Goal: Task Accomplishment & Management: Manage account settings

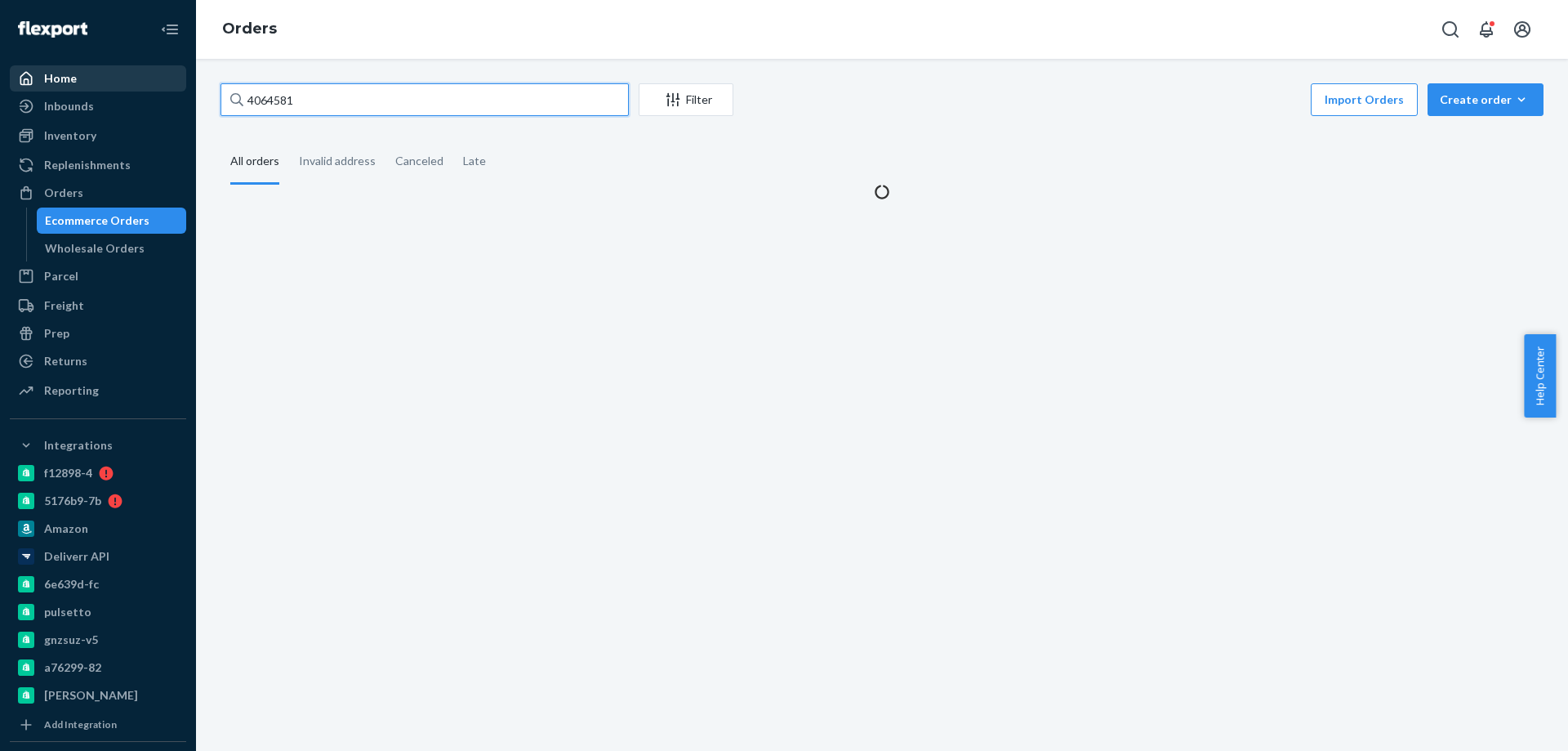
drag, startPoint x: 352, startPoint y: 102, endPoint x: 114, endPoint y: 76, distance: 239.4
click at [145, 85] on div "Home Inbounds Shipping Plans Problems Inventory Products Branded Packaging Repl…" at bounding box center [784, 376] width 1568 height 751
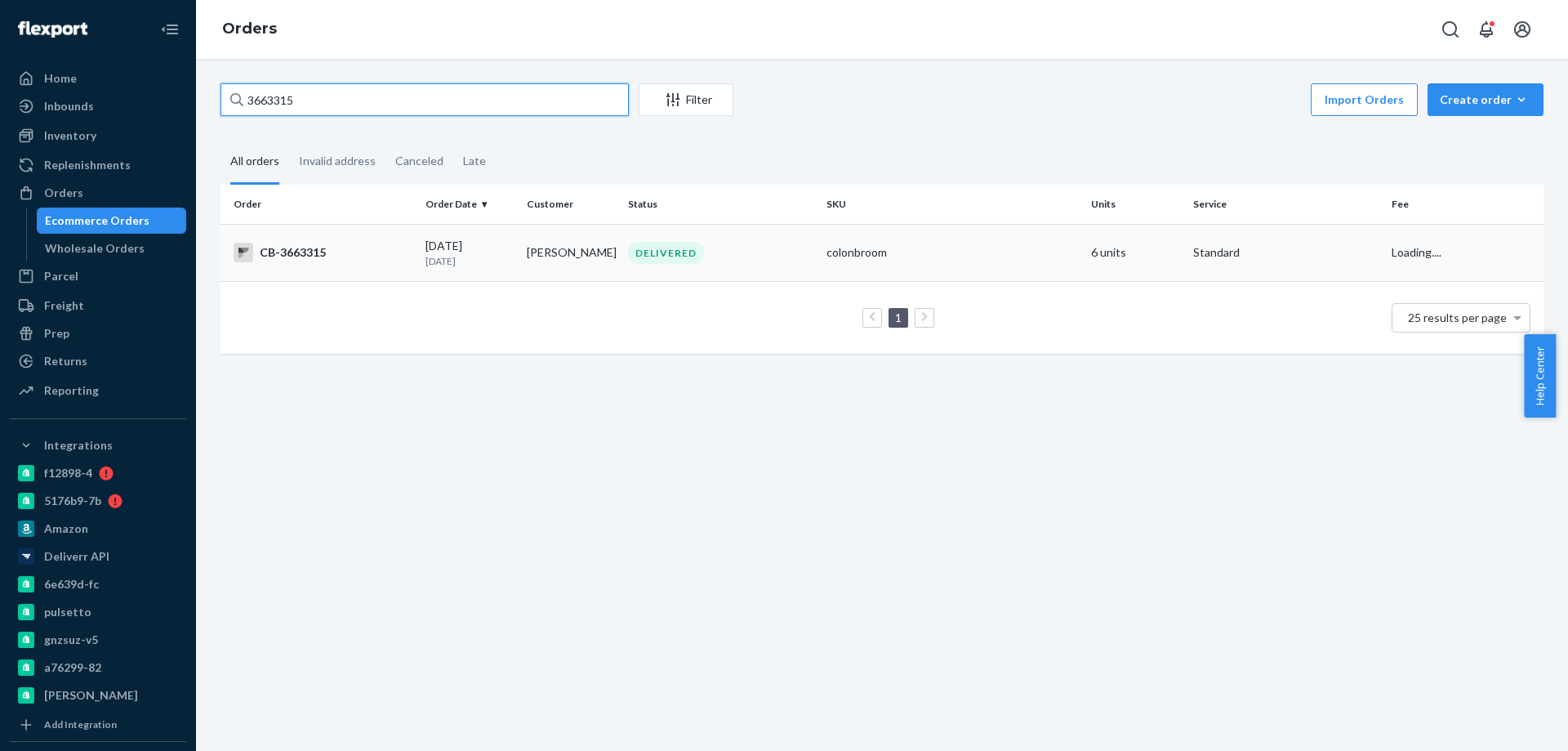
type input "3663315"
click at [569, 274] on td "[PERSON_NAME]" at bounding box center [571, 252] width 101 height 57
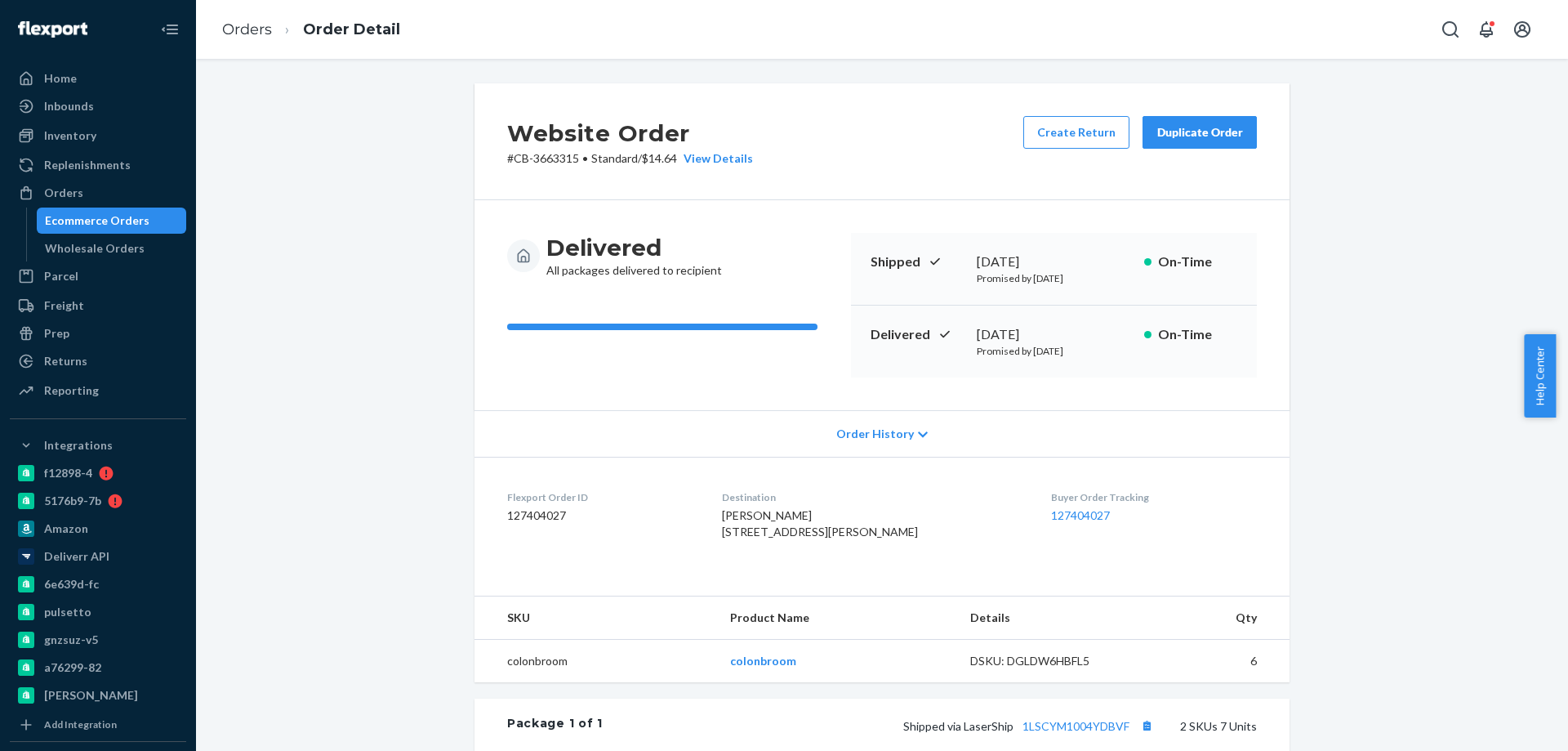
click at [380, 356] on div "Website Order # CB-3663315 • Standard / $14.64 View Details Create Return Dupli…" at bounding box center [882, 581] width 1348 height 996
copy div "8, 2025"
copy div "ril 28, 2025"
copy div "pril 28, 2025"
copy div "[DATE]"
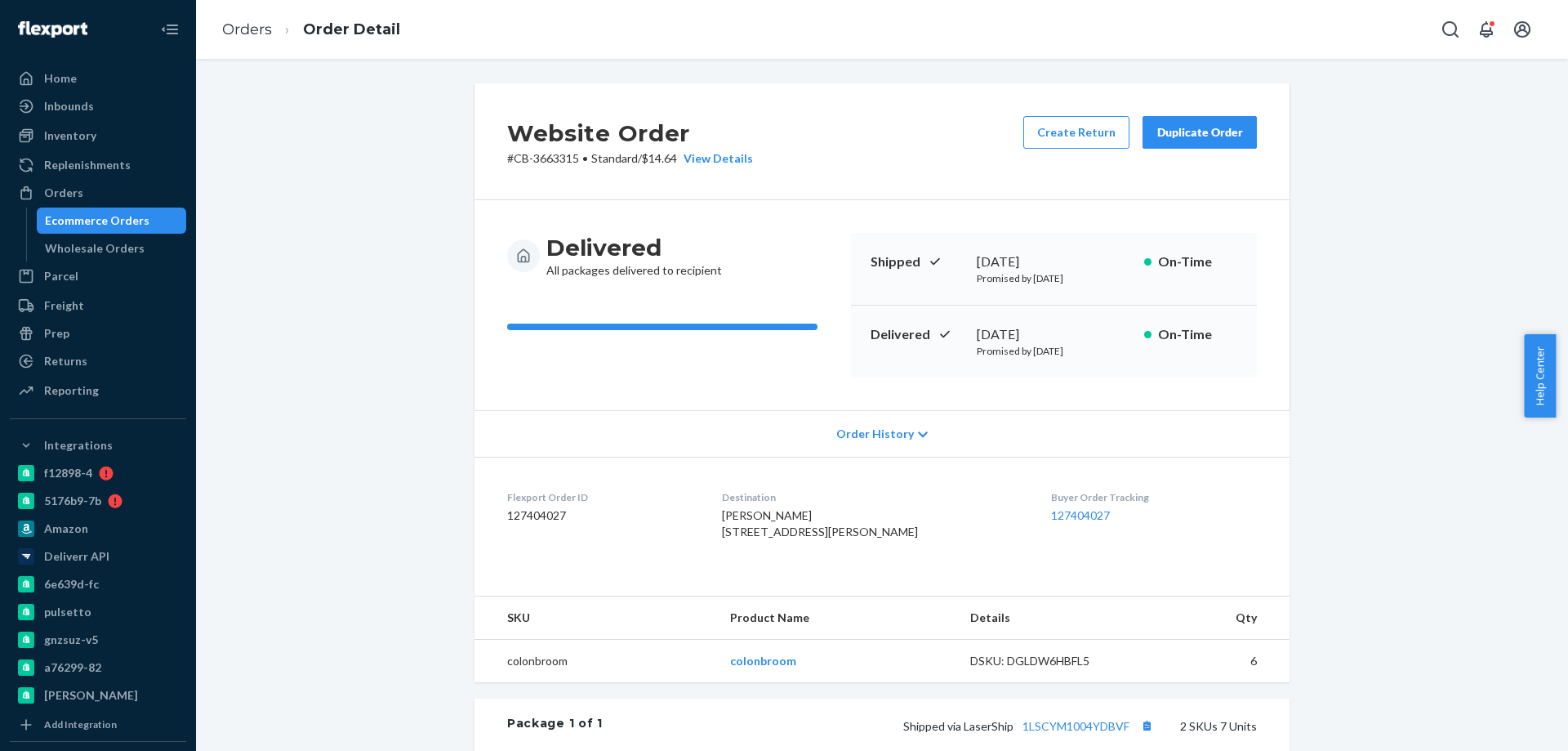
drag, startPoint x: 1067, startPoint y: 333, endPoint x: 1191, endPoint y: 273, distance: 137.8
click at [1013, 313] on div "Delivered [DATE] Promised by [DATE] On-Time" at bounding box center [1054, 342] width 406 height 72
click at [1339, 261] on div "Website Order # CB-3663315 • Standard / $14.64 View Details Create Return Dupli…" at bounding box center [882, 581] width 1348 height 996
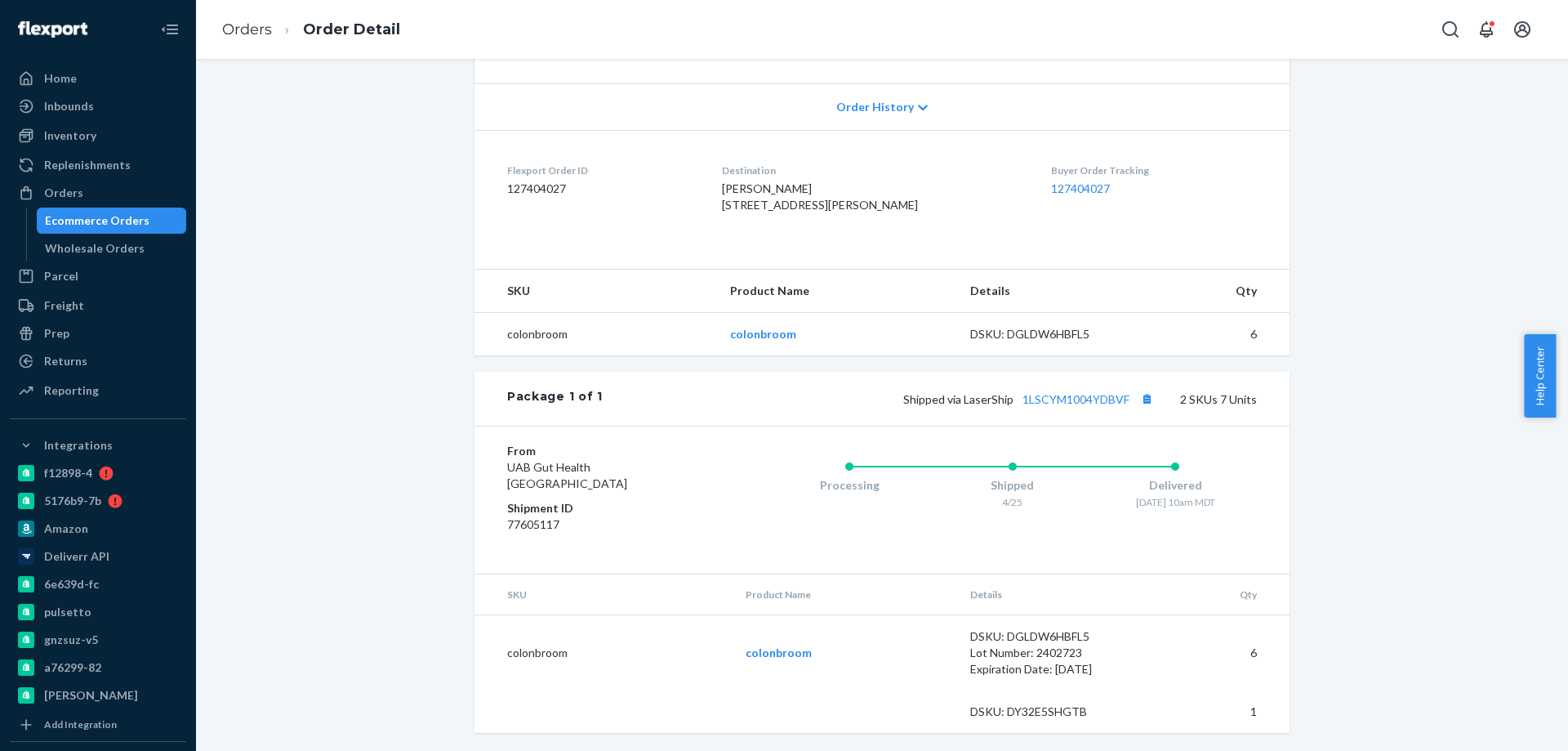
scroll to position [361, 0]
click at [124, 220] on div "Ecommerce Orders" at bounding box center [97, 220] width 104 height 17
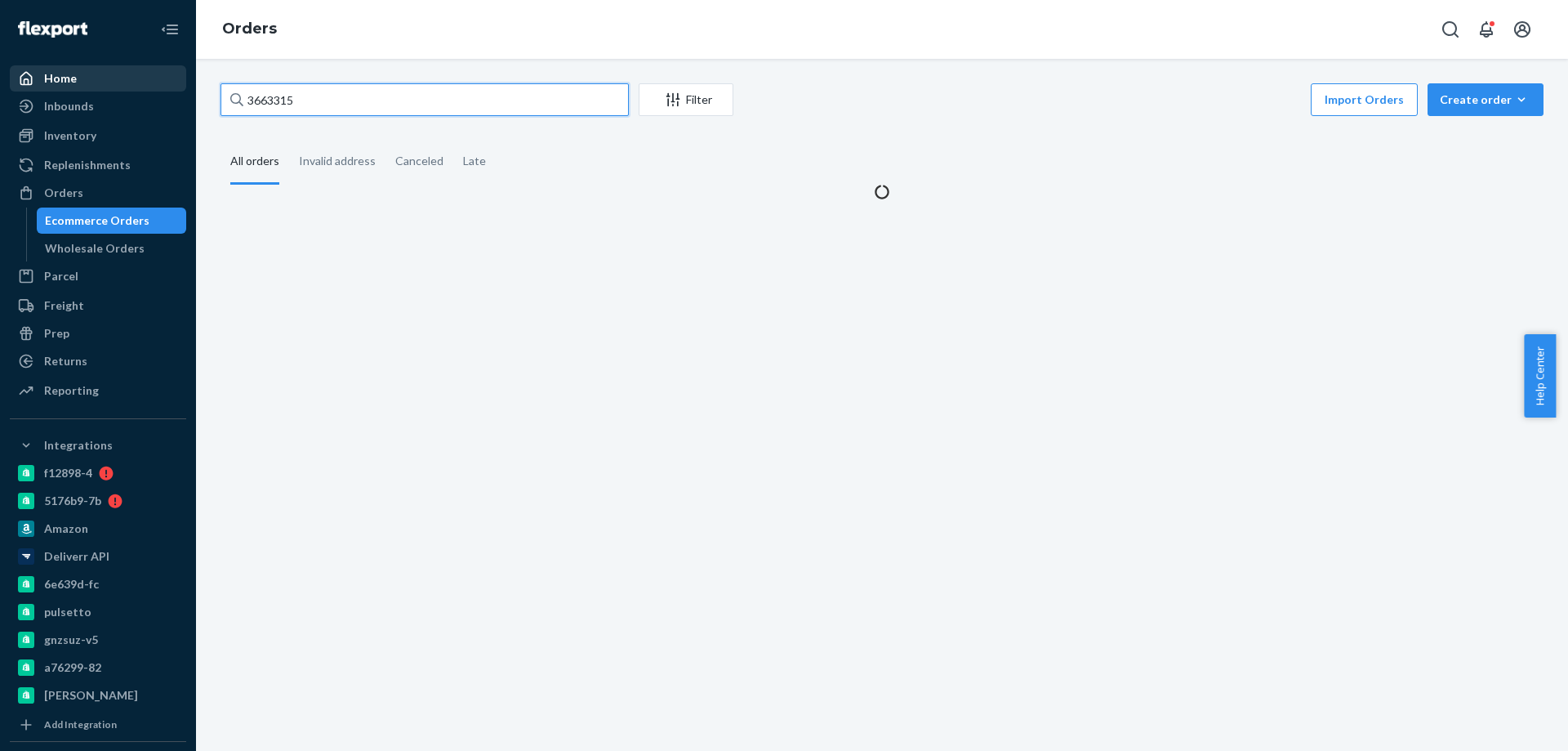
drag, startPoint x: 332, startPoint y: 103, endPoint x: 143, endPoint y: 87, distance: 189.7
click at [137, 82] on div "Home Inbounds Shipping Plans Problems Inventory Products Branded Packaging Repl…" at bounding box center [784, 376] width 1568 height 751
paste input "4057324"
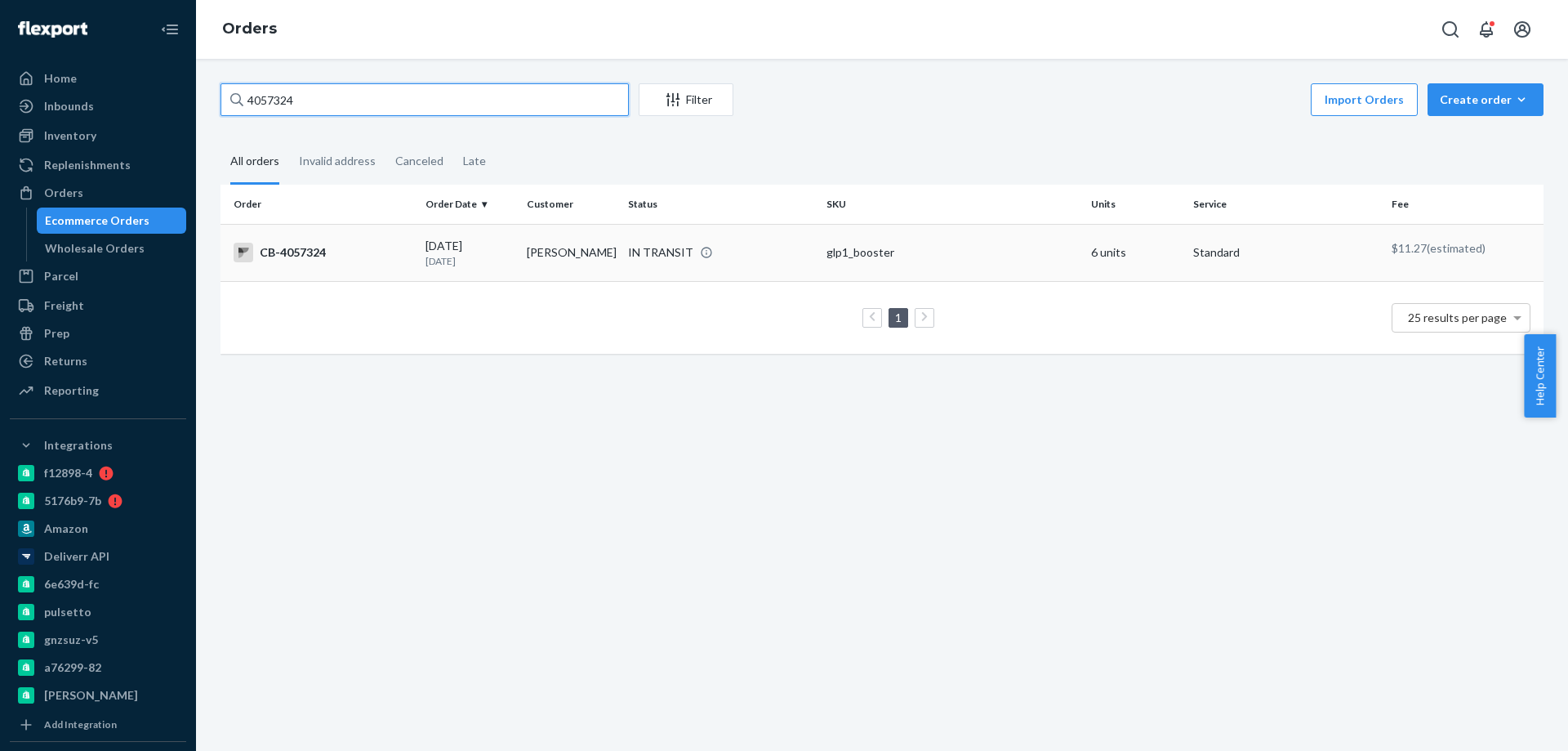
type input "4057324"
click at [528, 262] on td "[PERSON_NAME]" at bounding box center [571, 252] width 101 height 57
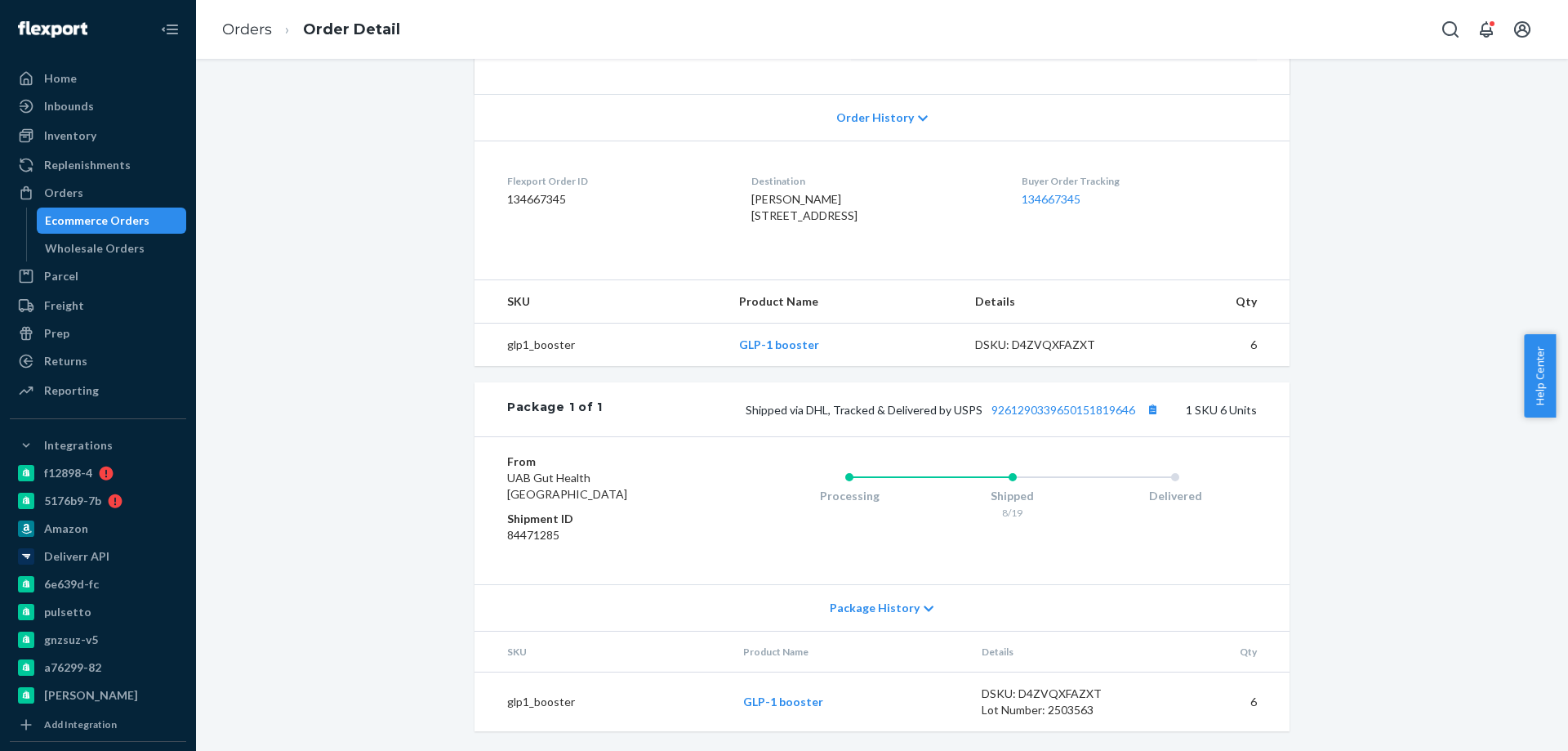
scroll to position [349, 0]
click at [1053, 400] on div "Shipped via DHL, Tracked & Delivered by USPS 9261290339650151819646 1 SKU 6 Uni…" at bounding box center [929, 409] width 654 height 22
click at [1047, 409] on link "9261290339650151819646" at bounding box center [1062, 409] width 143 height 14
click at [120, 222] on div "Ecommerce Orders" at bounding box center [97, 220] width 104 height 17
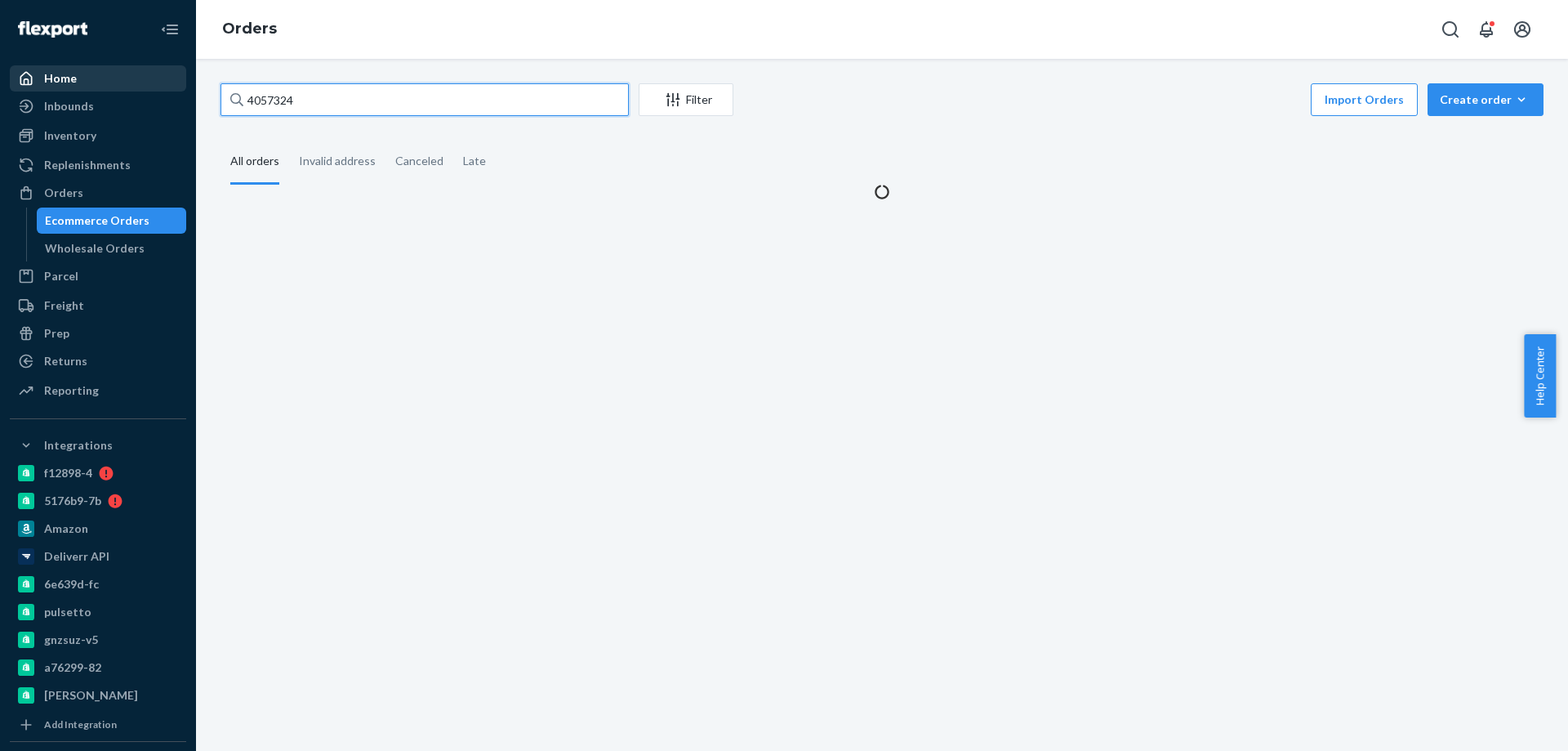
drag, startPoint x: 170, startPoint y: 94, endPoint x: 96, endPoint y: 83, distance: 74.8
click at [115, 86] on div "Home Inbounds Shipping Plans Problems Inventory Products Branded Packaging Repl…" at bounding box center [784, 376] width 1568 height 751
paste input "B1VCELZKLX"
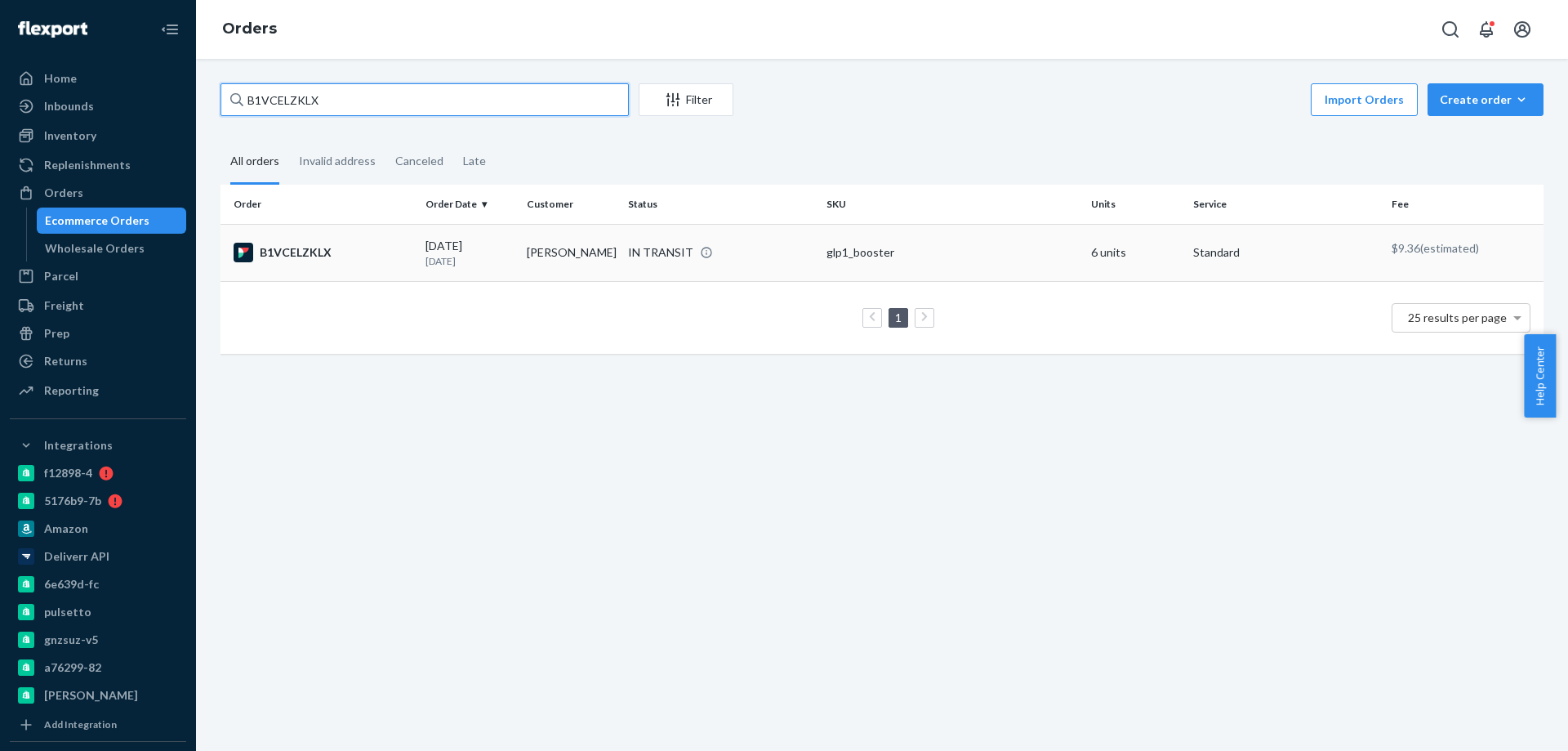
type input "B1VCELZKLX"
click at [508, 250] on div "[DATE] [DATE]" at bounding box center [469, 253] width 88 height 30
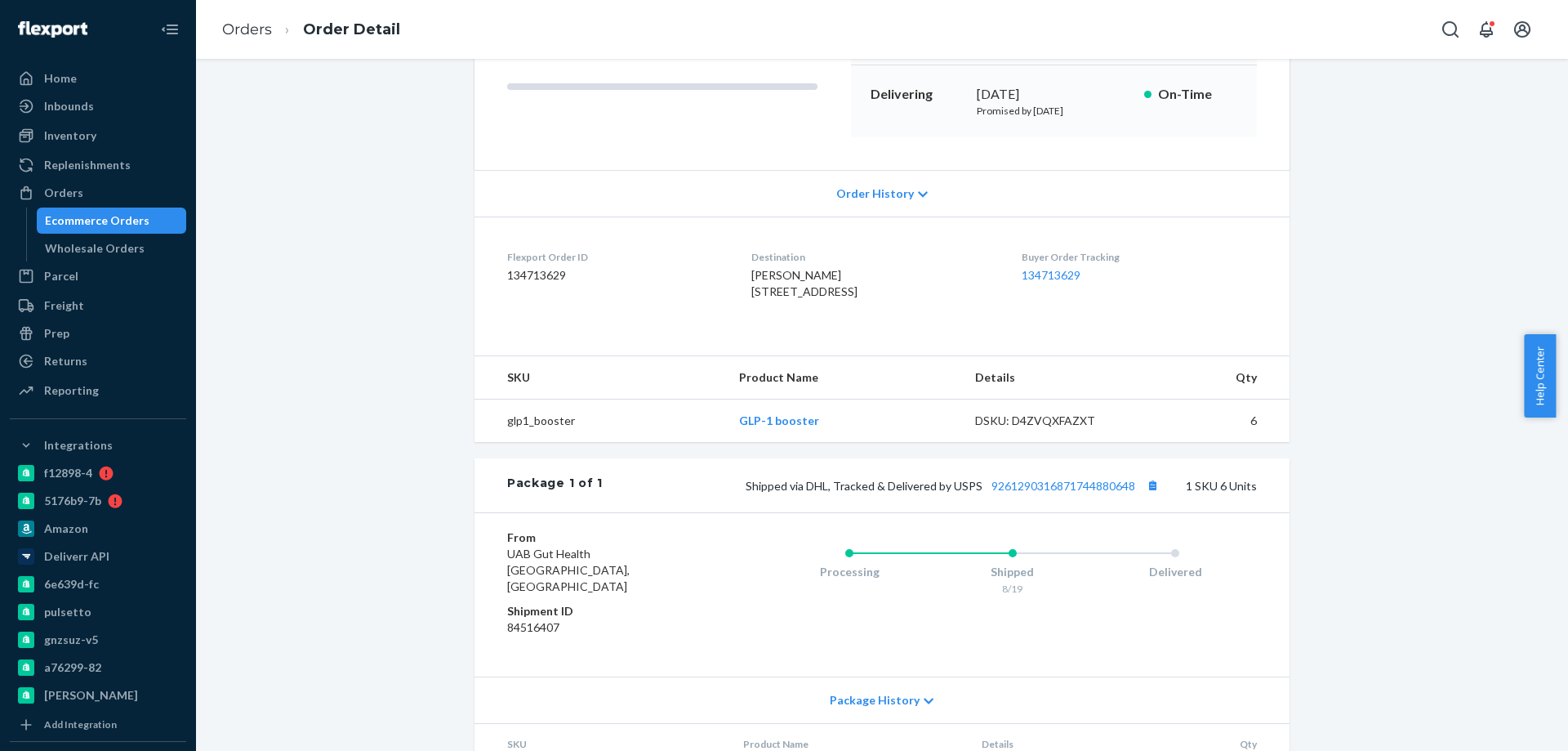
scroll to position [245, 0]
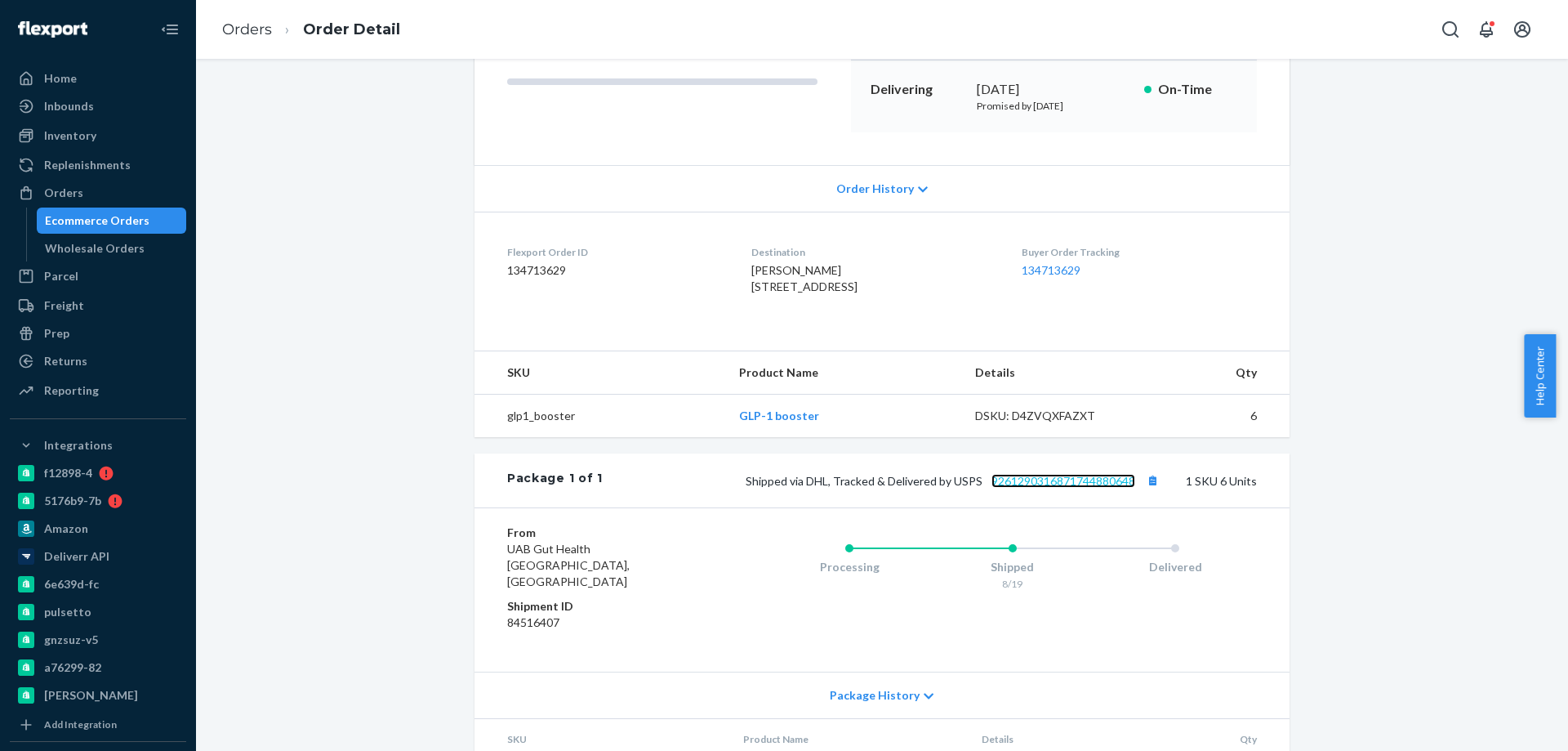
click at [1062, 487] on link "9261290316871744880648" at bounding box center [1062, 480] width 143 height 14
click at [127, 219] on div "Ecommerce Orders" at bounding box center [97, 220] width 104 height 17
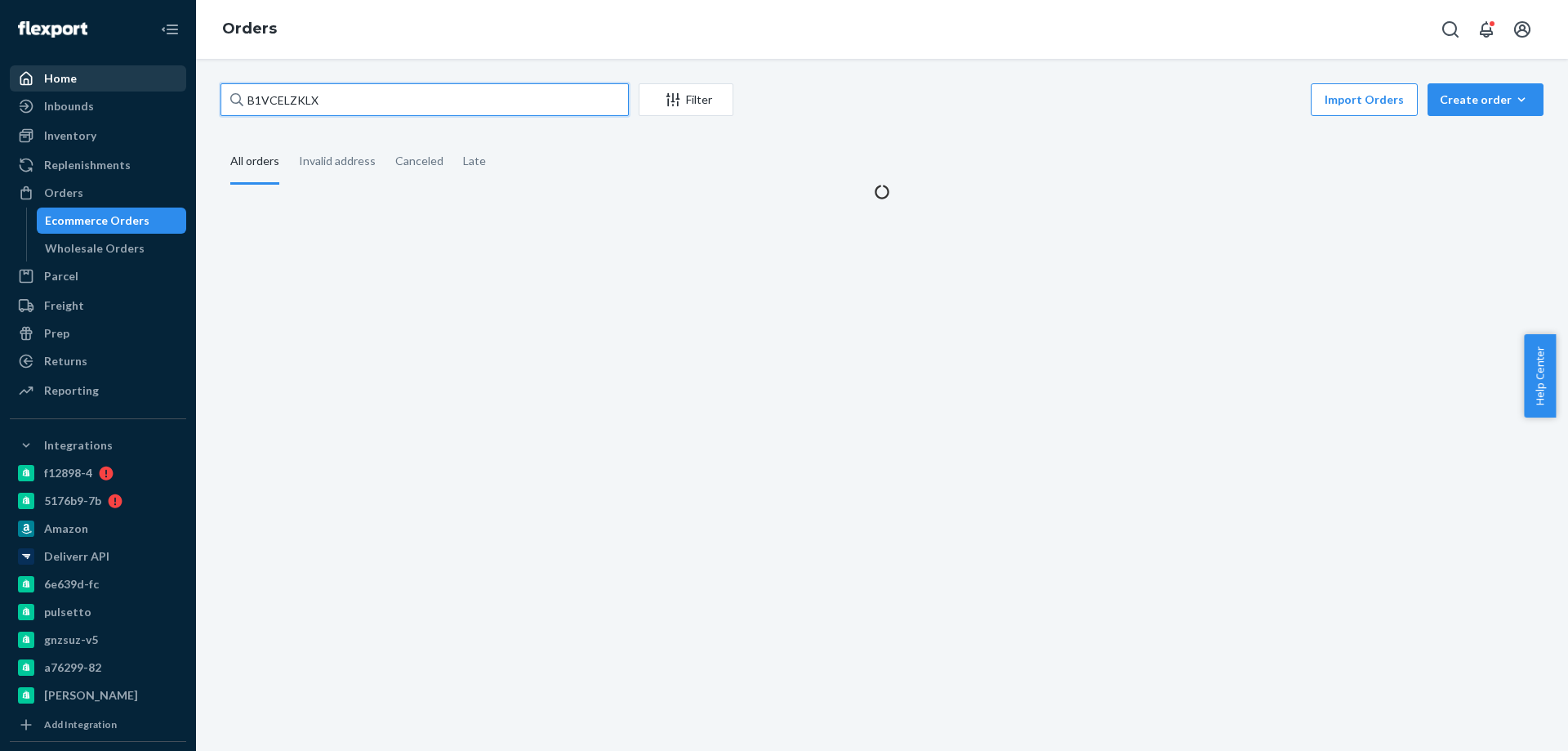
paste input "SYULKWBYGE"
drag, startPoint x: 223, startPoint y: 87, endPoint x: 84, endPoint y: 82, distance: 139.1
click at [139, 85] on div "Home Inbounds Shipping Plans Problems Inventory Products Branded Packaging Repl…" at bounding box center [784, 376] width 1568 height 751
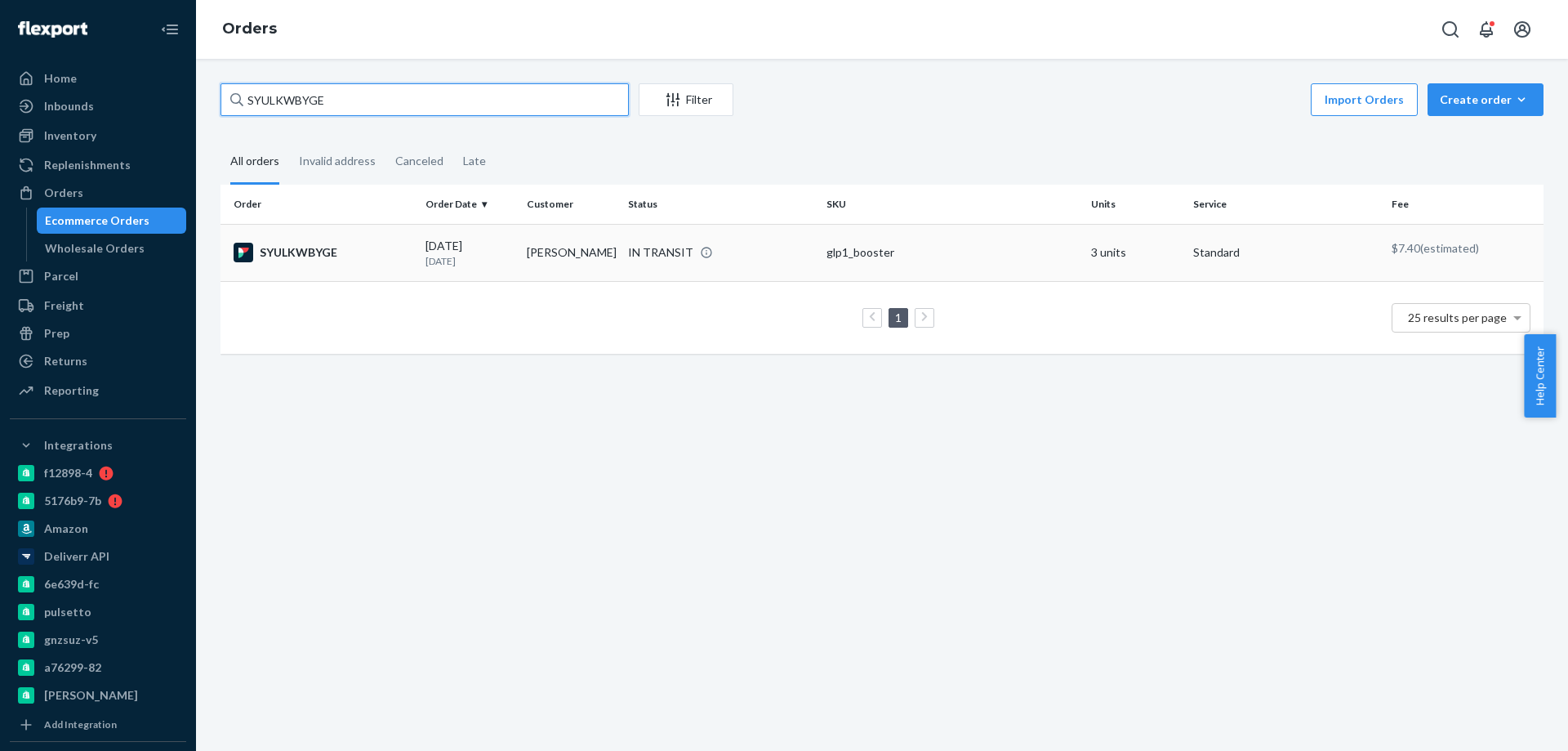
type input "SYULKWBYGE"
click at [533, 266] on td "[PERSON_NAME]" at bounding box center [571, 252] width 101 height 57
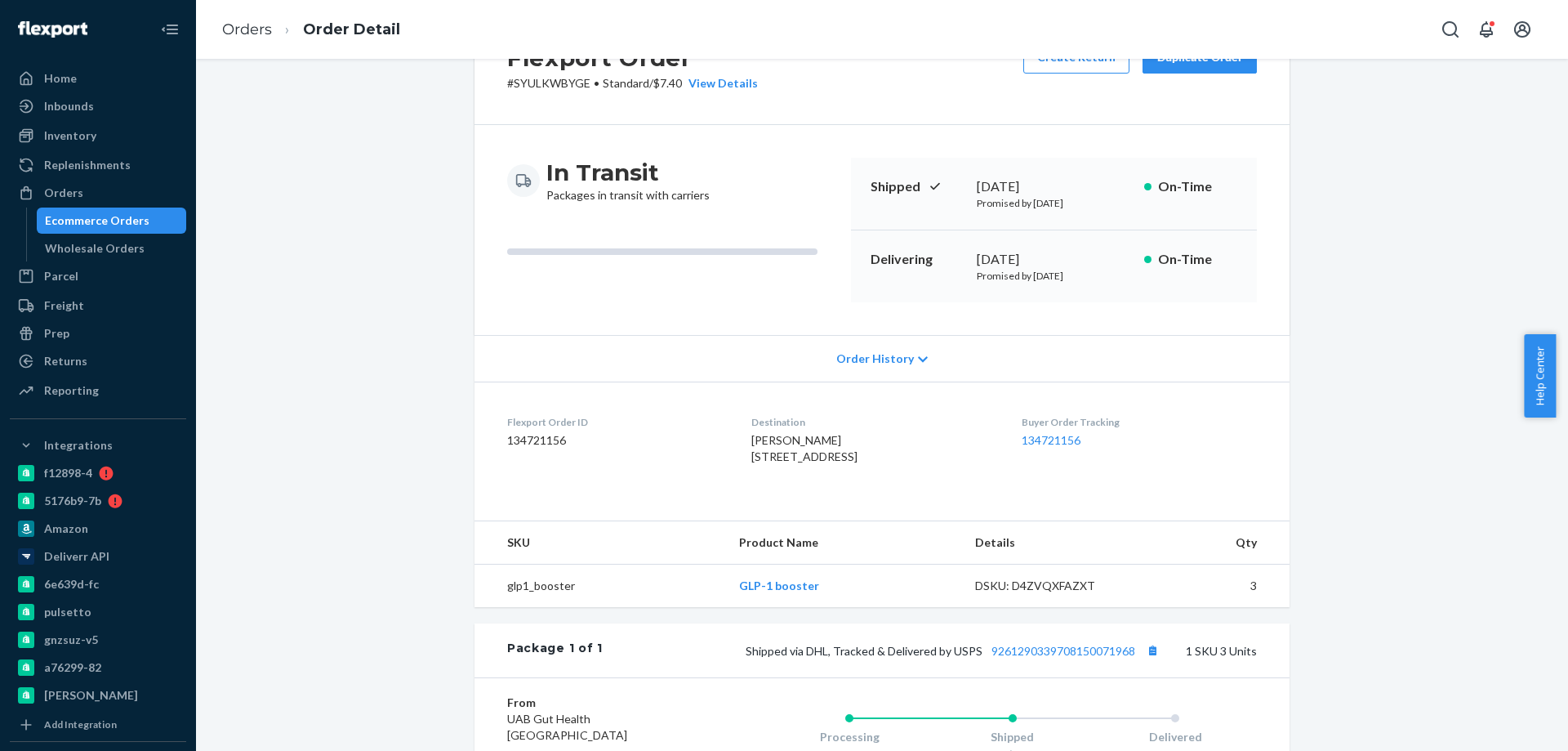
scroll to position [163, 0]
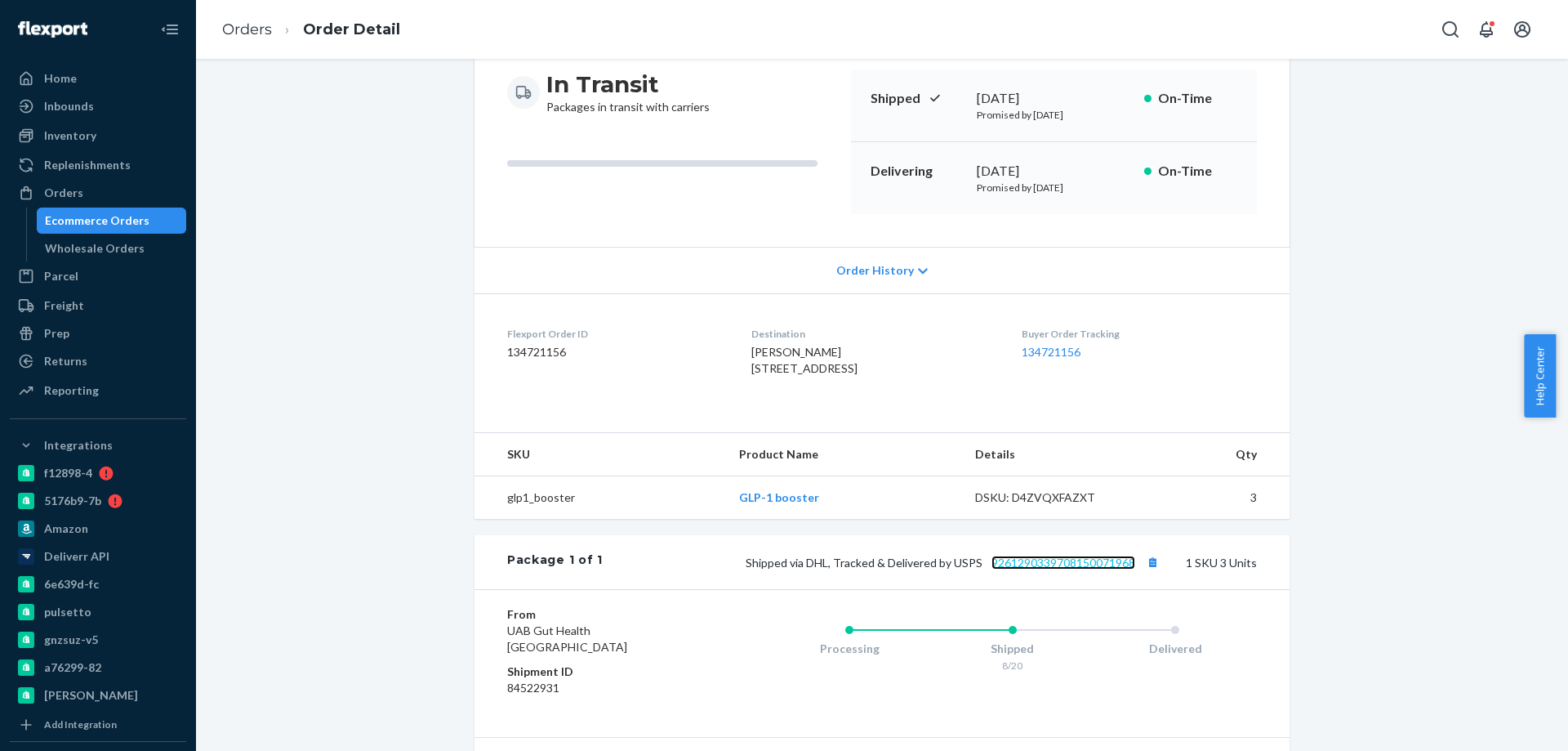
click at [1057, 569] on link "9261290339708150071968" at bounding box center [1062, 562] width 143 height 14
click at [125, 213] on div "Ecommerce Orders" at bounding box center [97, 220] width 104 height 17
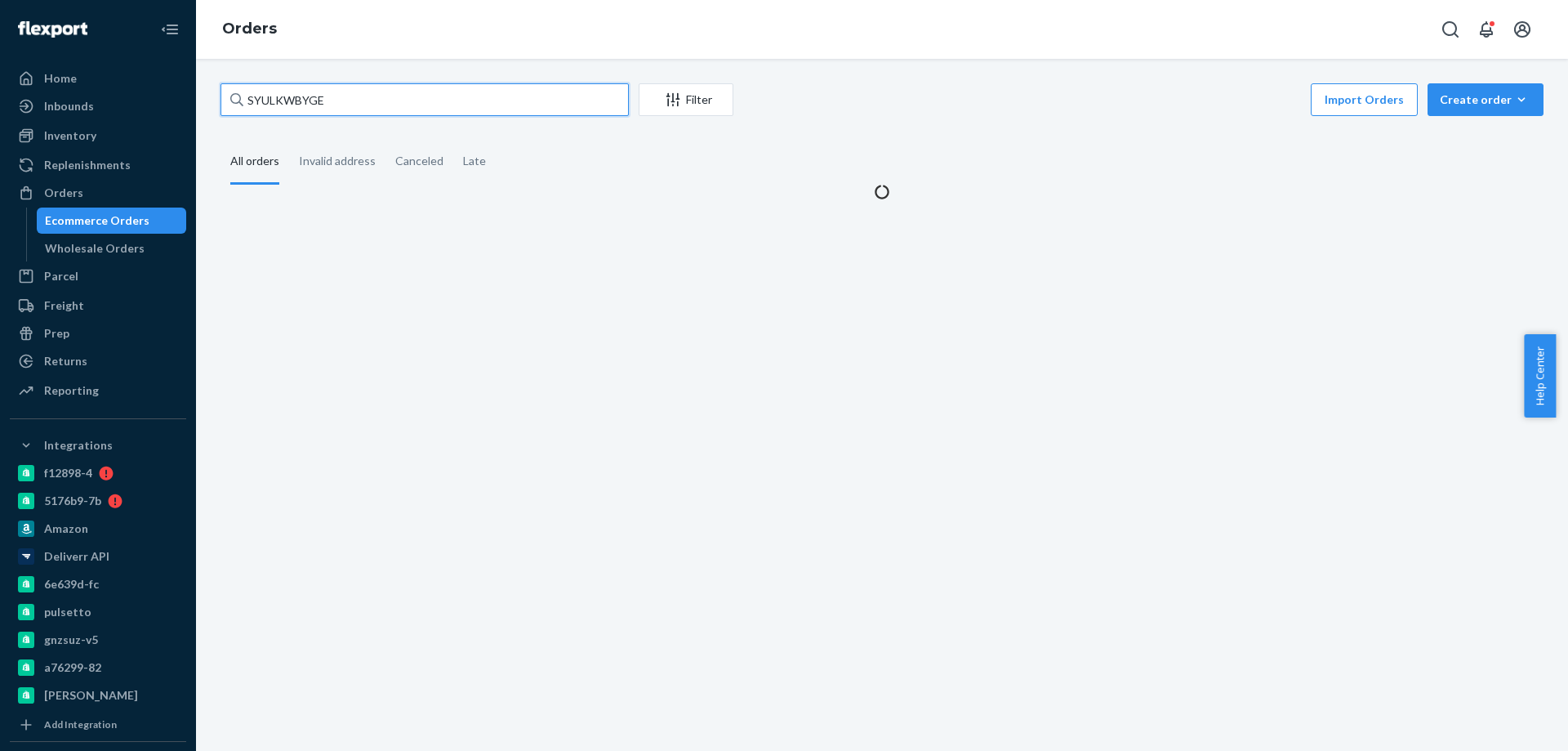
drag, startPoint x: 353, startPoint y: 103, endPoint x: 40, endPoint y: 54, distance: 316.8
click at [141, 77] on div "Home Inbounds Shipping Plans Problems Inventory Products Branded Packaging Repl…" at bounding box center [784, 376] width 1568 height 751
paste input "B1MOQOWTEL"
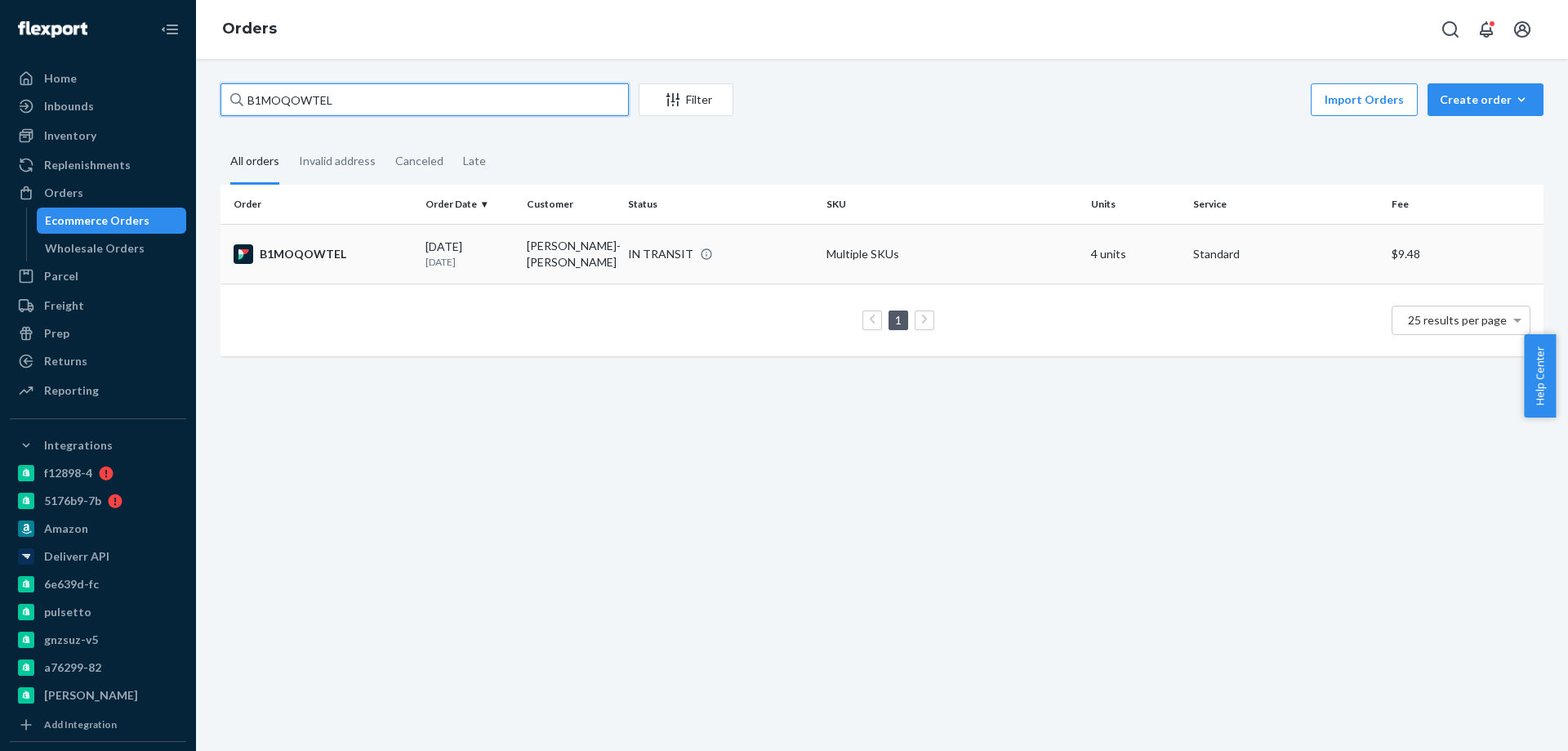
type input "B1MOQOWTEL"
click at [531, 264] on td "[PERSON_NAME]-[PERSON_NAME]" at bounding box center [571, 254] width 101 height 60
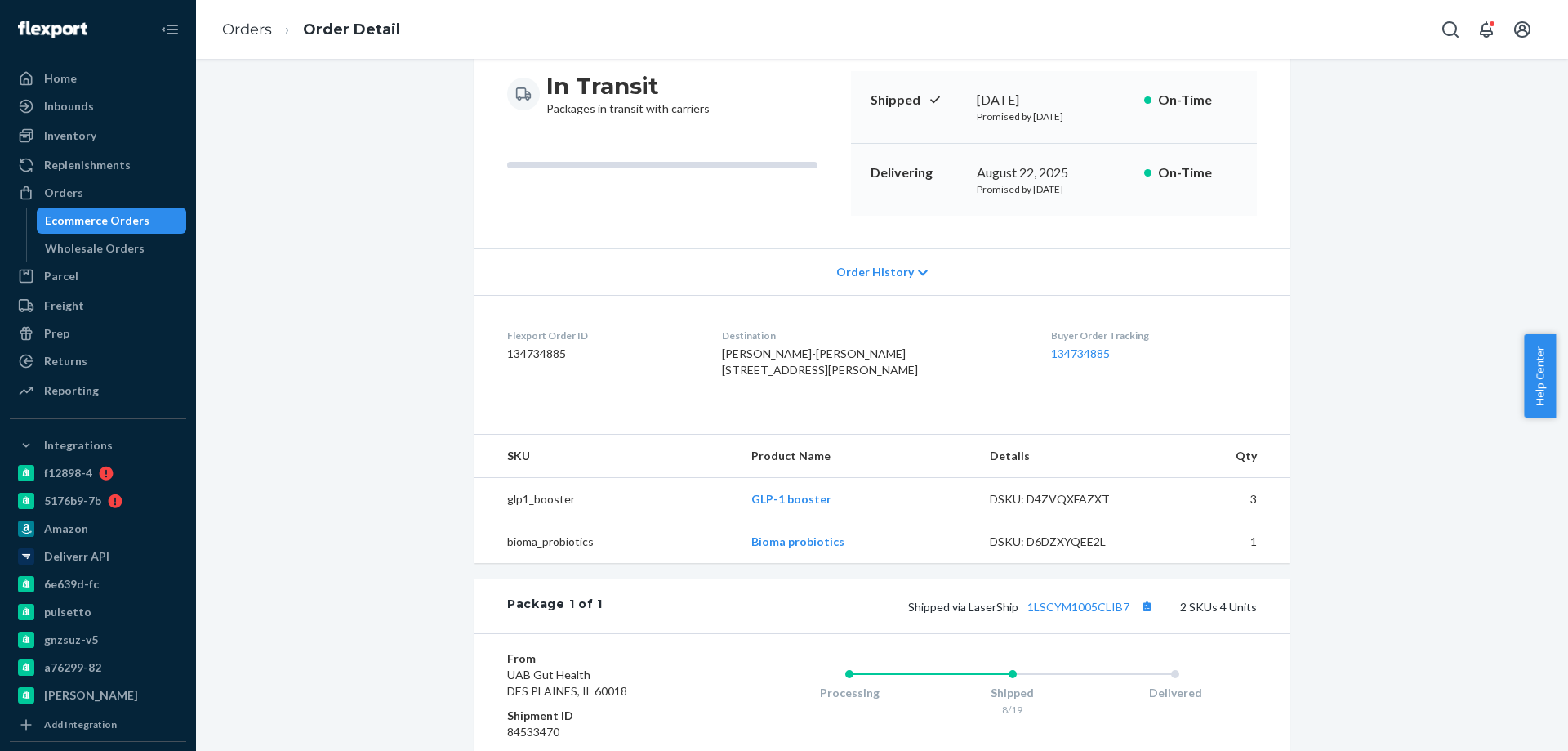
scroll to position [327, 0]
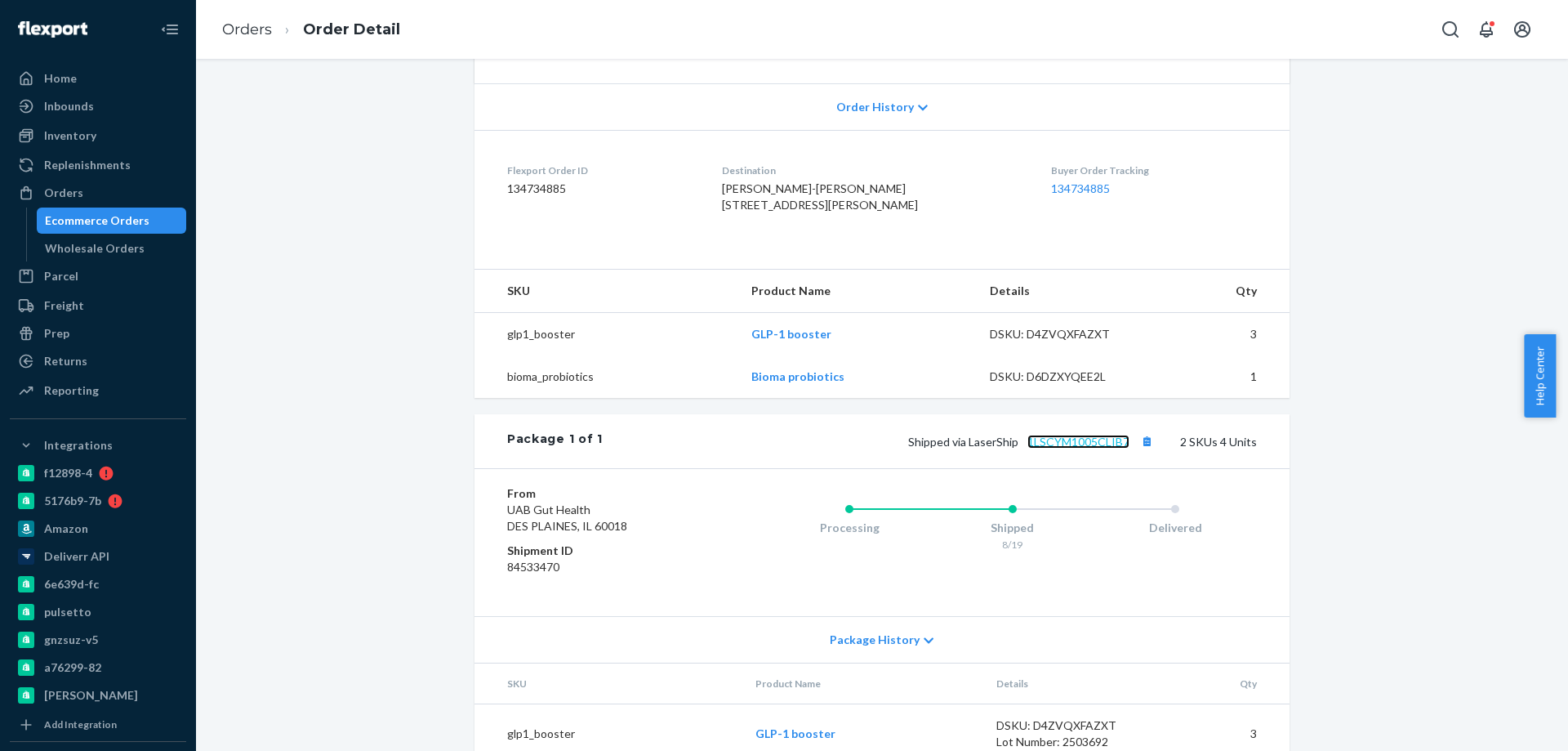
click at [1067, 448] on link "1LSCYM1005CLIB7" at bounding box center [1078, 441] width 102 height 14
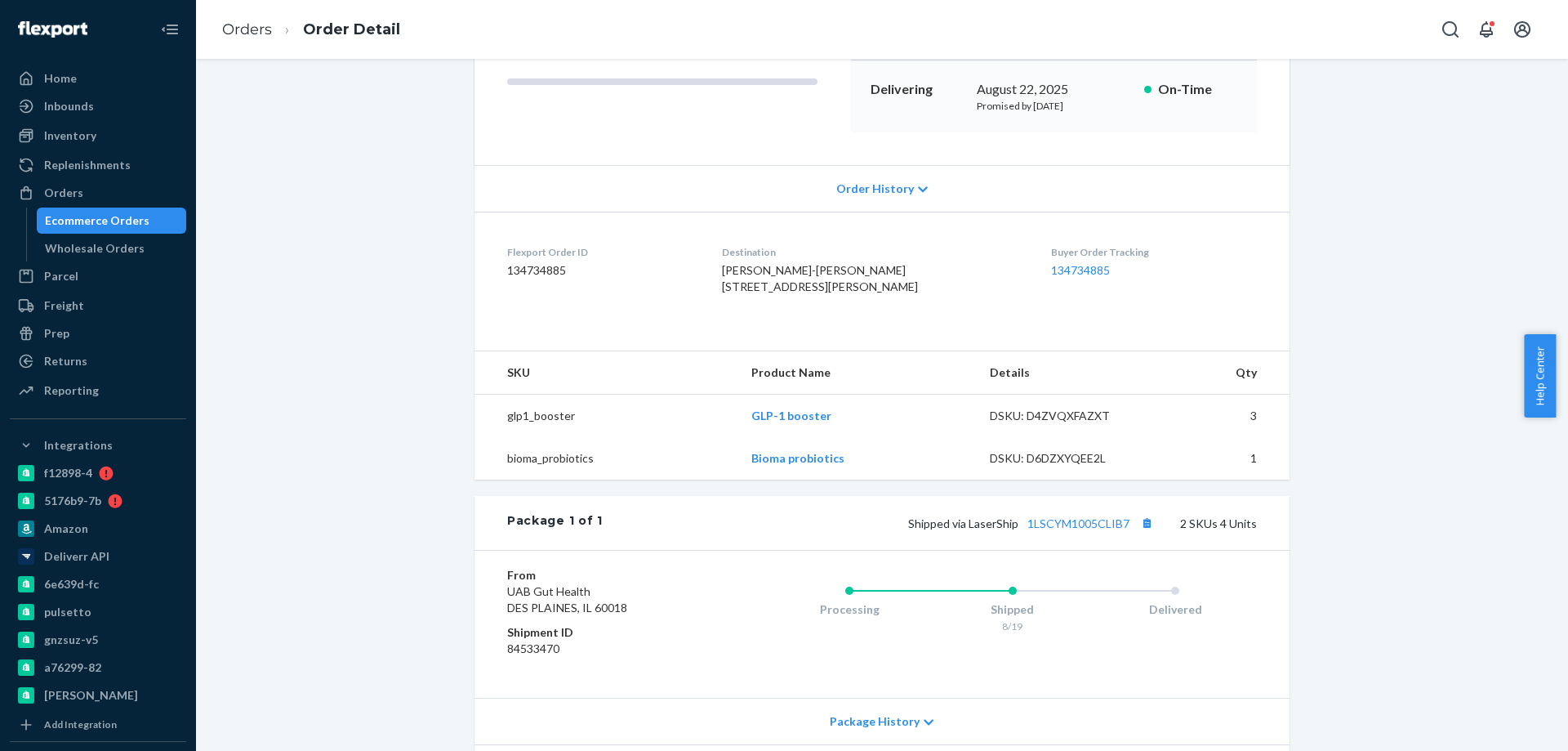
drag, startPoint x: 177, startPoint y: 206, endPoint x: 128, endPoint y: 213, distance: 49.5
click at [175, 206] on div "Home Inbounds Shipping Plans Problems Inventory Products Branded Packaging Repl…" at bounding box center [98, 376] width 196 height 751
click at [128, 213] on div "Ecommerce Orders" at bounding box center [97, 220] width 104 height 17
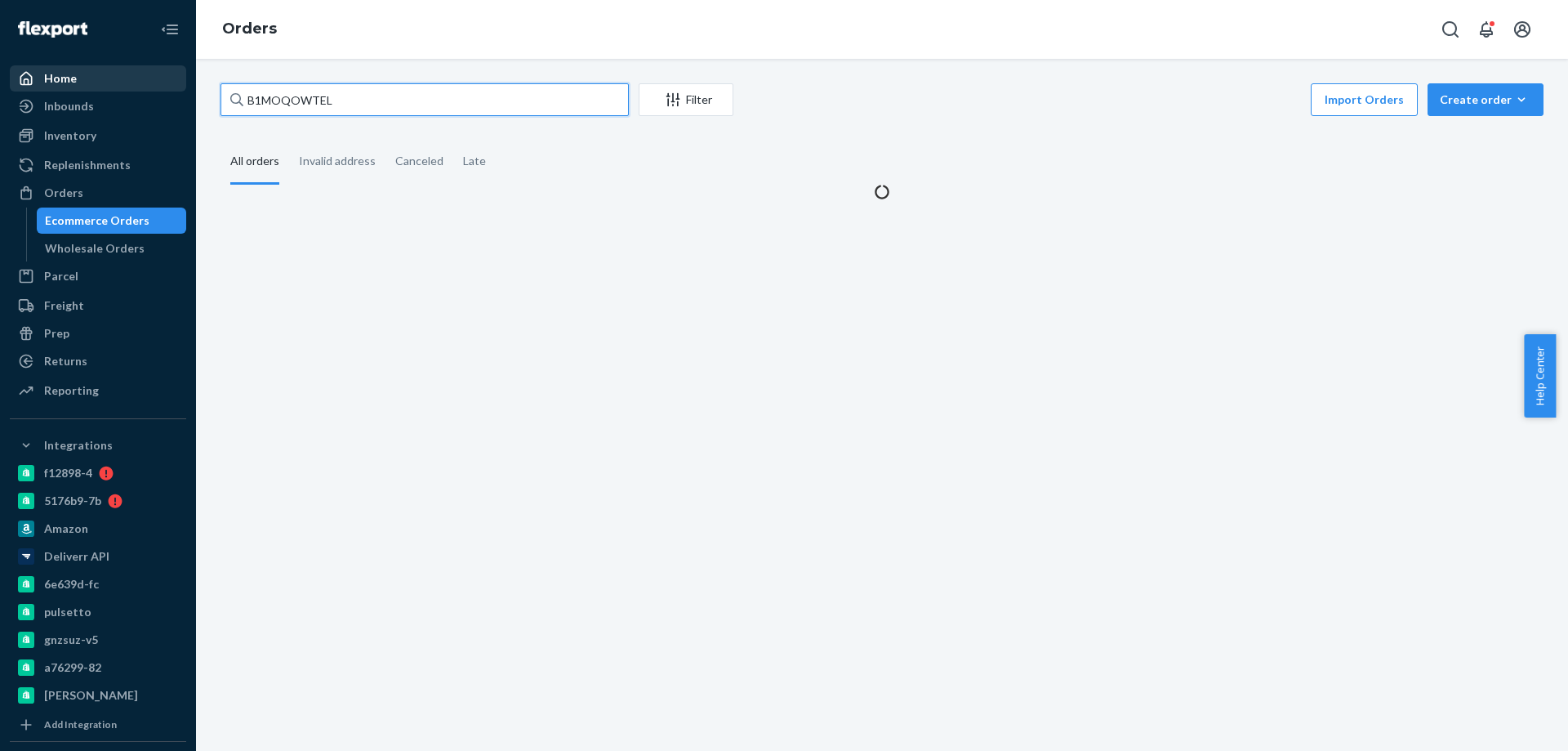
drag, startPoint x: 378, startPoint y: 95, endPoint x: 51, endPoint y: 78, distance: 327.4
click at [93, 74] on div "Home Inbounds Shipping Plans Problems Inventory Products Branded Packaging Repl…" at bounding box center [784, 376] width 1568 height 751
paste input "HJNX1KZKLX"
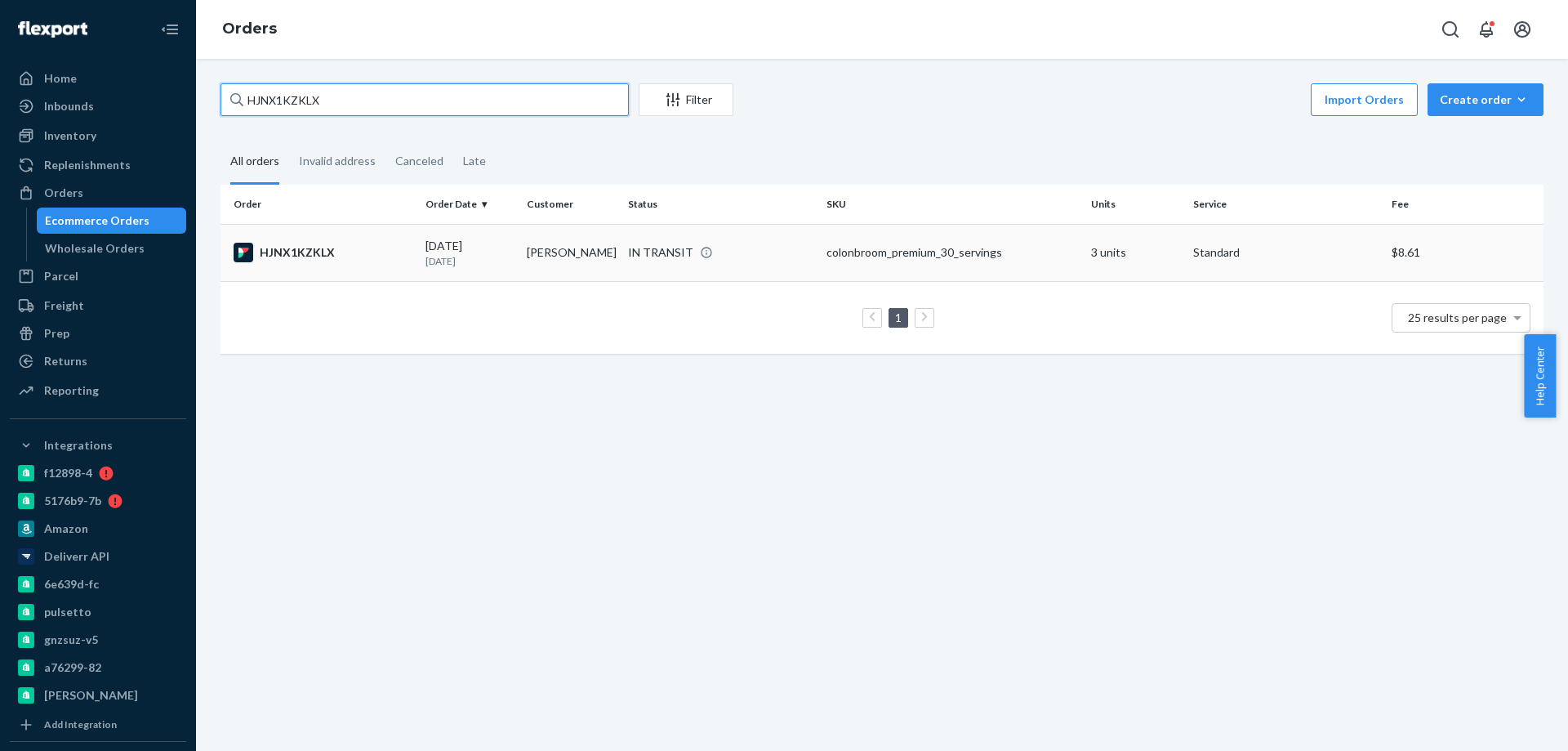
type input "HJNX1KZKLX"
click at [555, 250] on td "[PERSON_NAME]" at bounding box center [571, 252] width 101 height 57
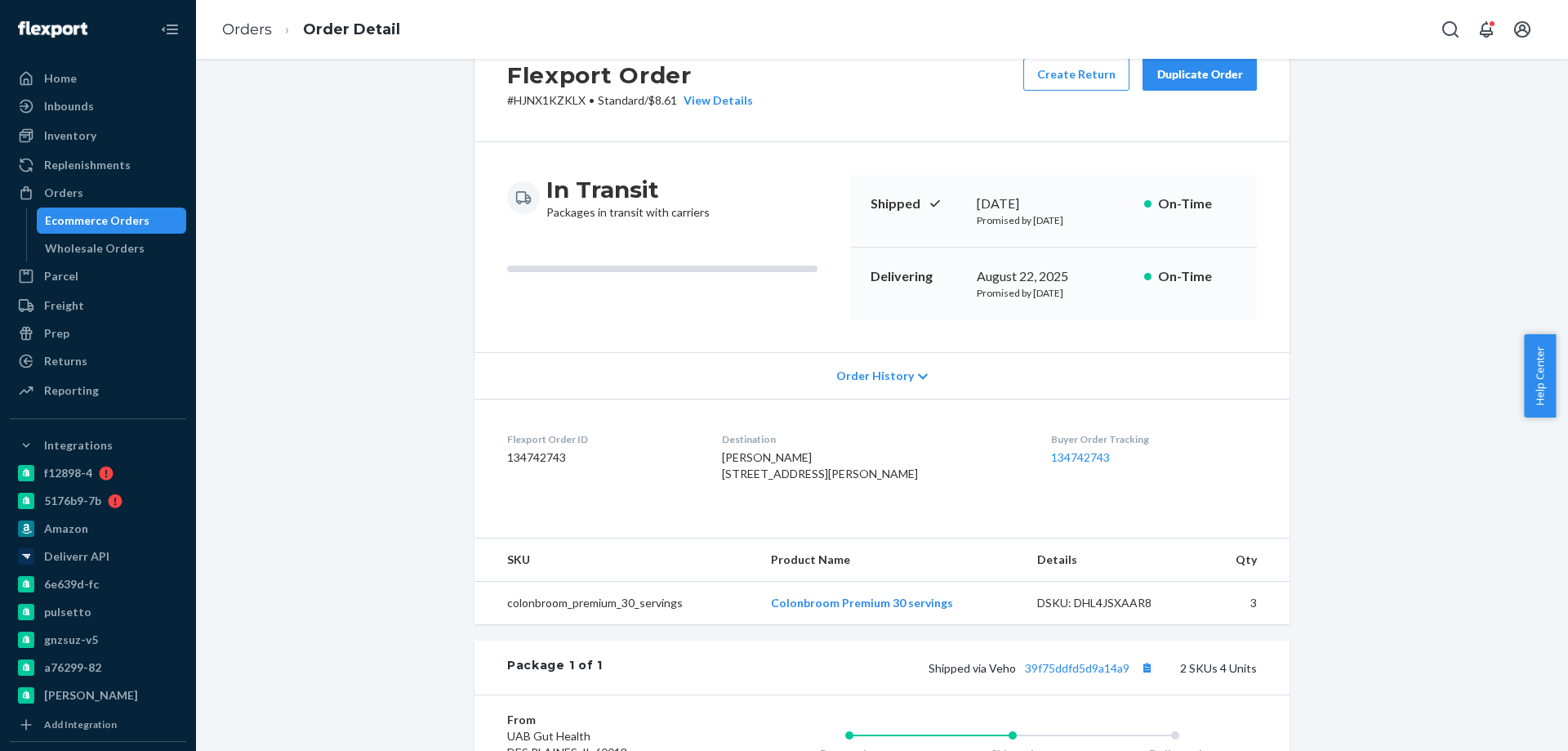
scroll to position [163, 0]
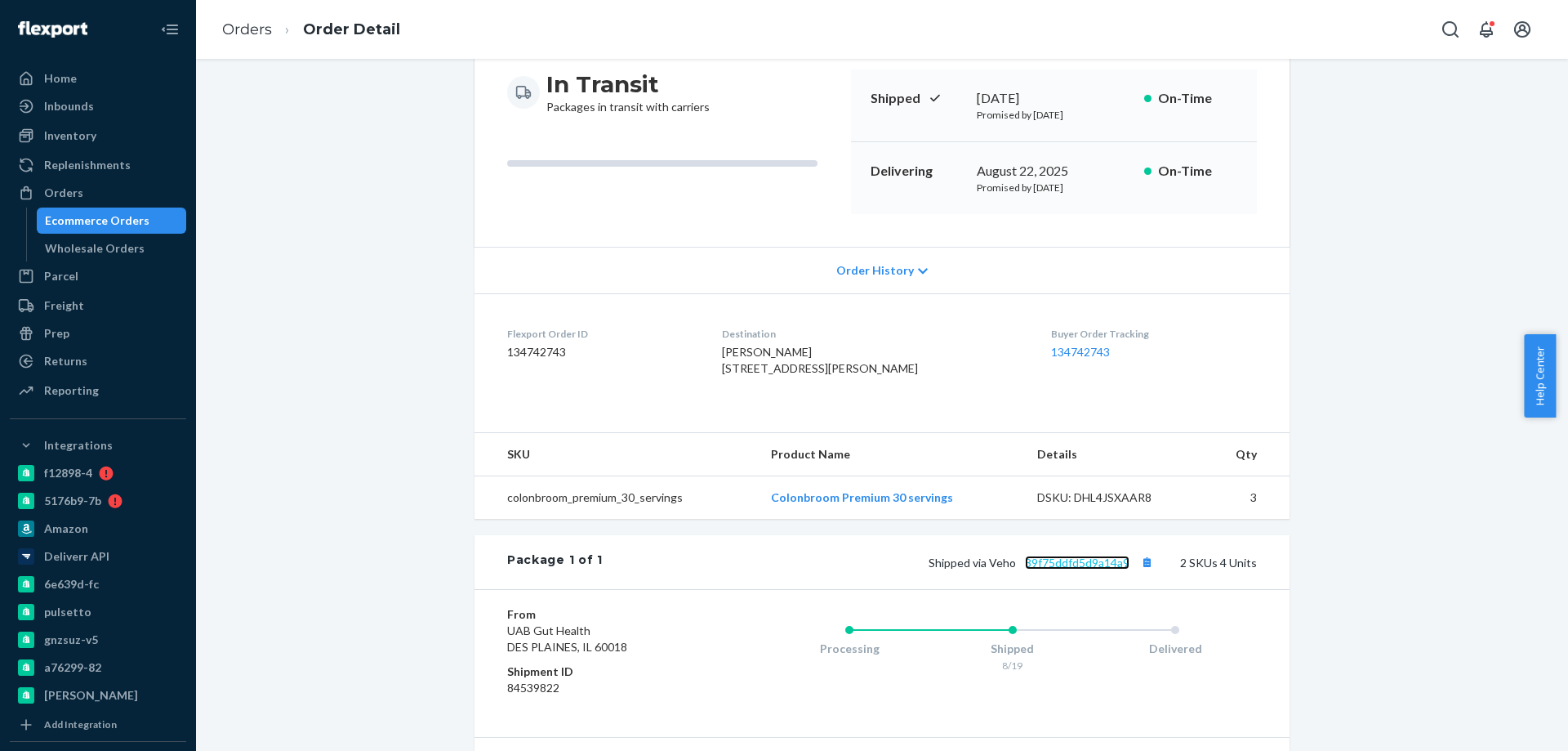
click at [1091, 569] on link "39f75ddfd5d9a14a9" at bounding box center [1077, 562] width 104 height 14
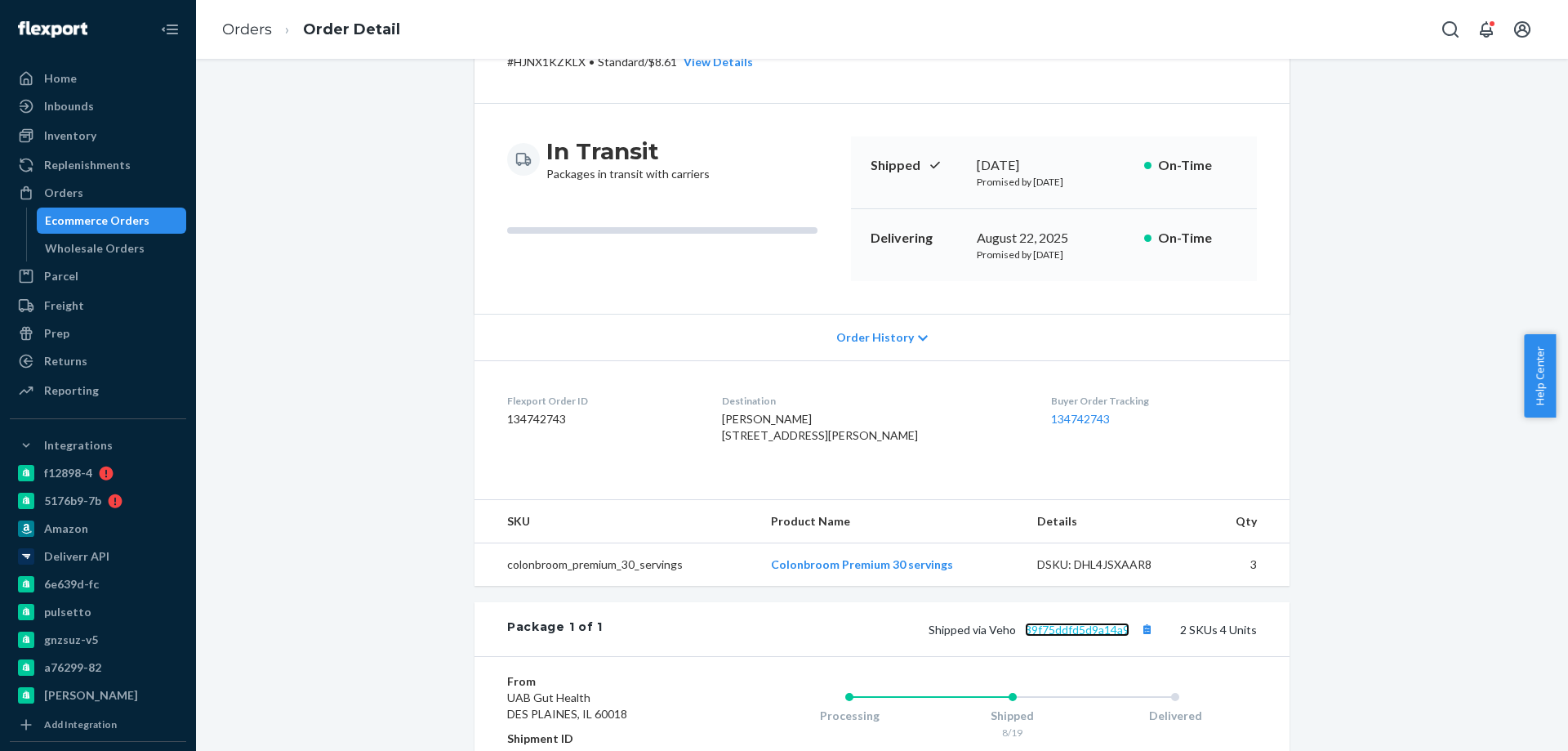
scroll to position [245, 0]
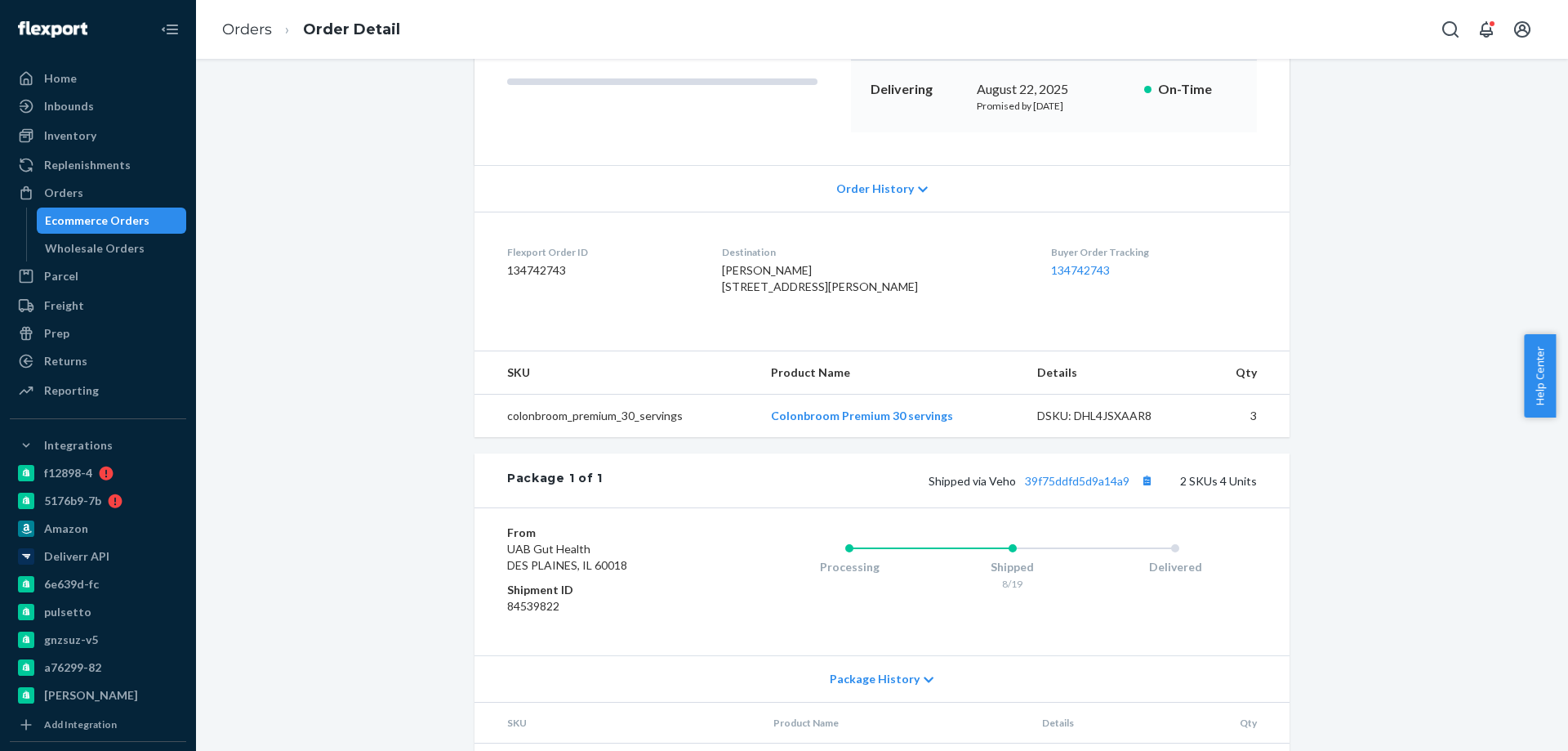
click at [104, 228] on div "Ecommerce Orders" at bounding box center [97, 220] width 104 height 17
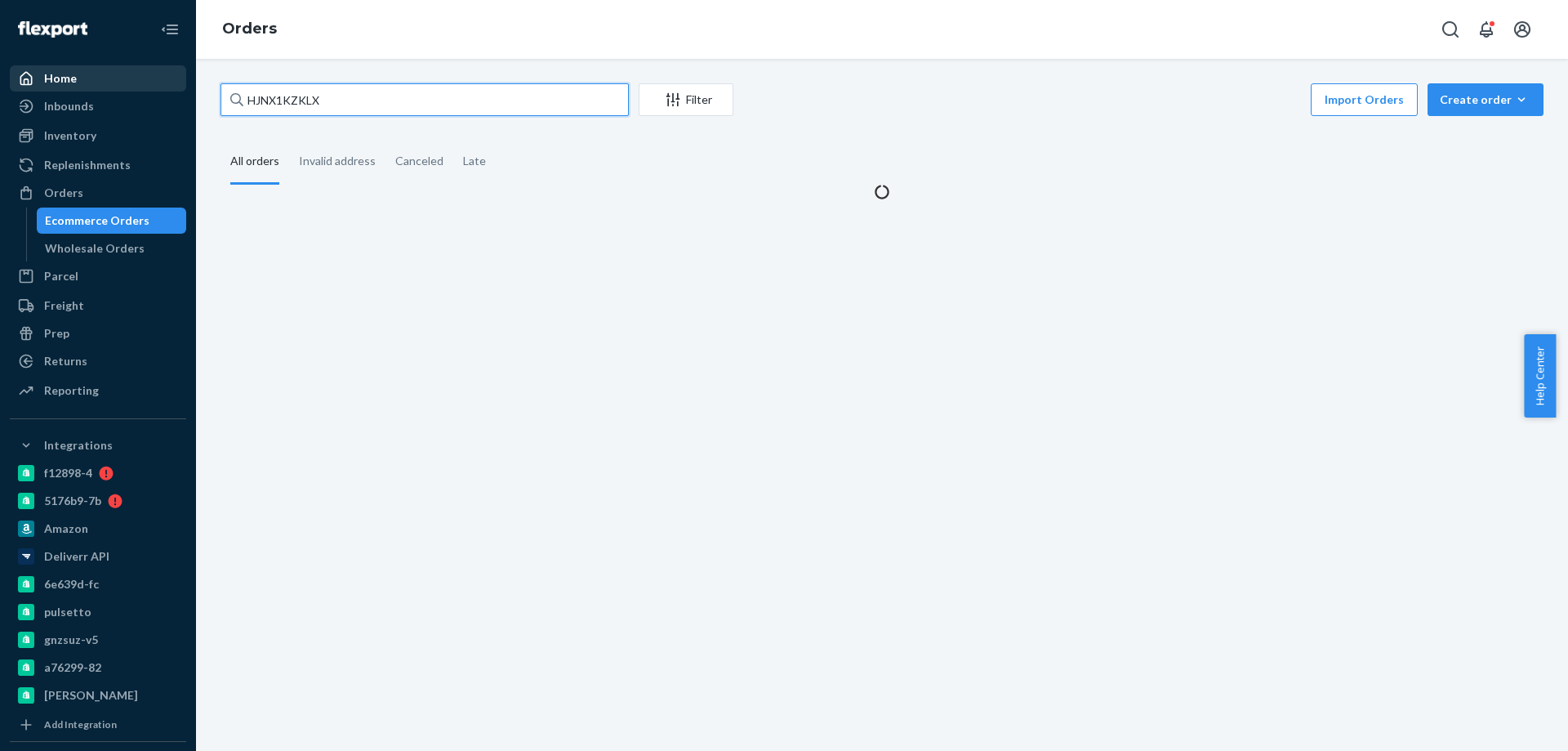
drag, startPoint x: 364, startPoint y: 98, endPoint x: 42, endPoint y: 80, distance: 322.5
click at [62, 80] on div "Home Inbounds Shipping Plans Problems Inventory Products Branded Packaging Repl…" at bounding box center [784, 376] width 1568 height 751
paste input "3972612"
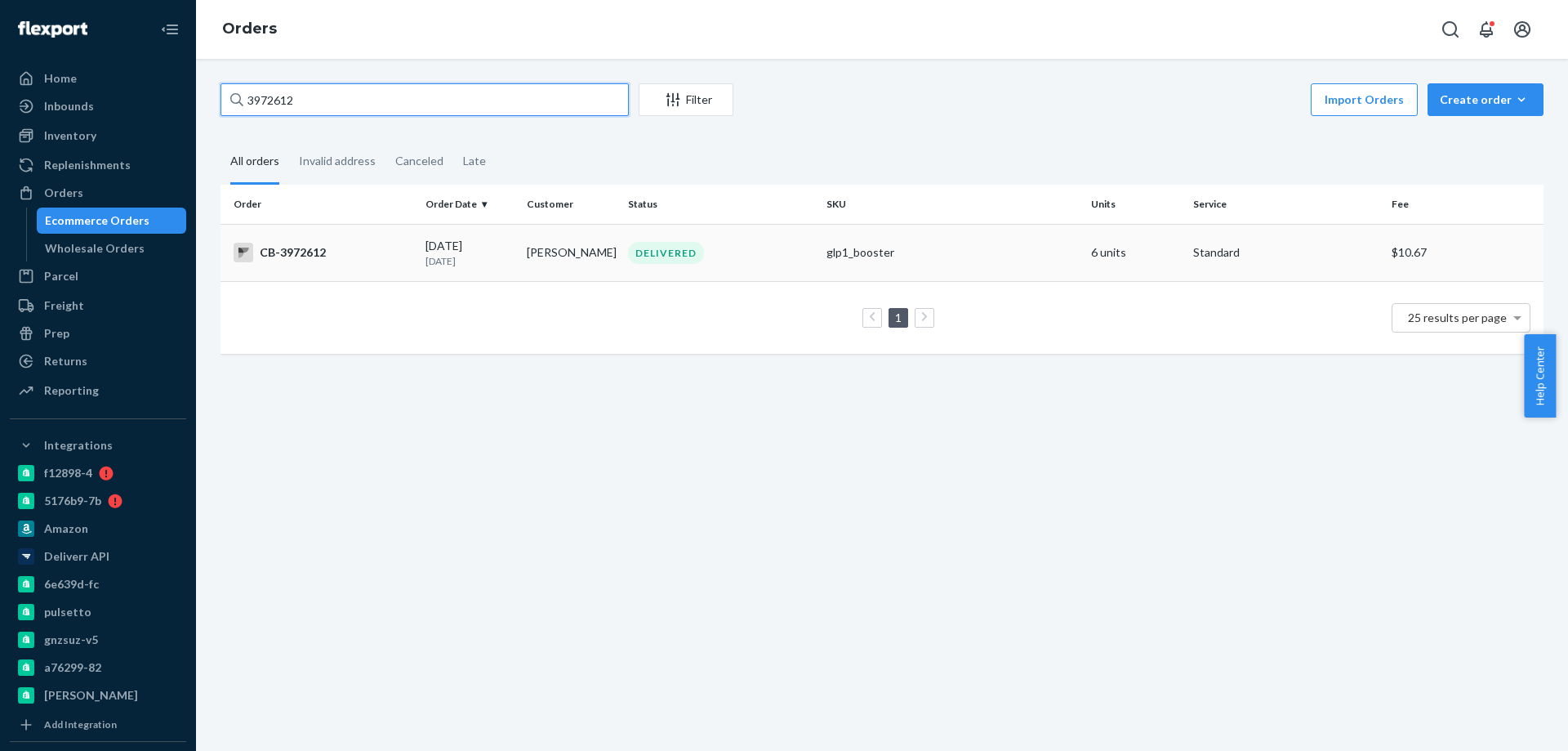
type input "3972612"
click at [528, 250] on td "[PERSON_NAME]" at bounding box center [571, 252] width 101 height 57
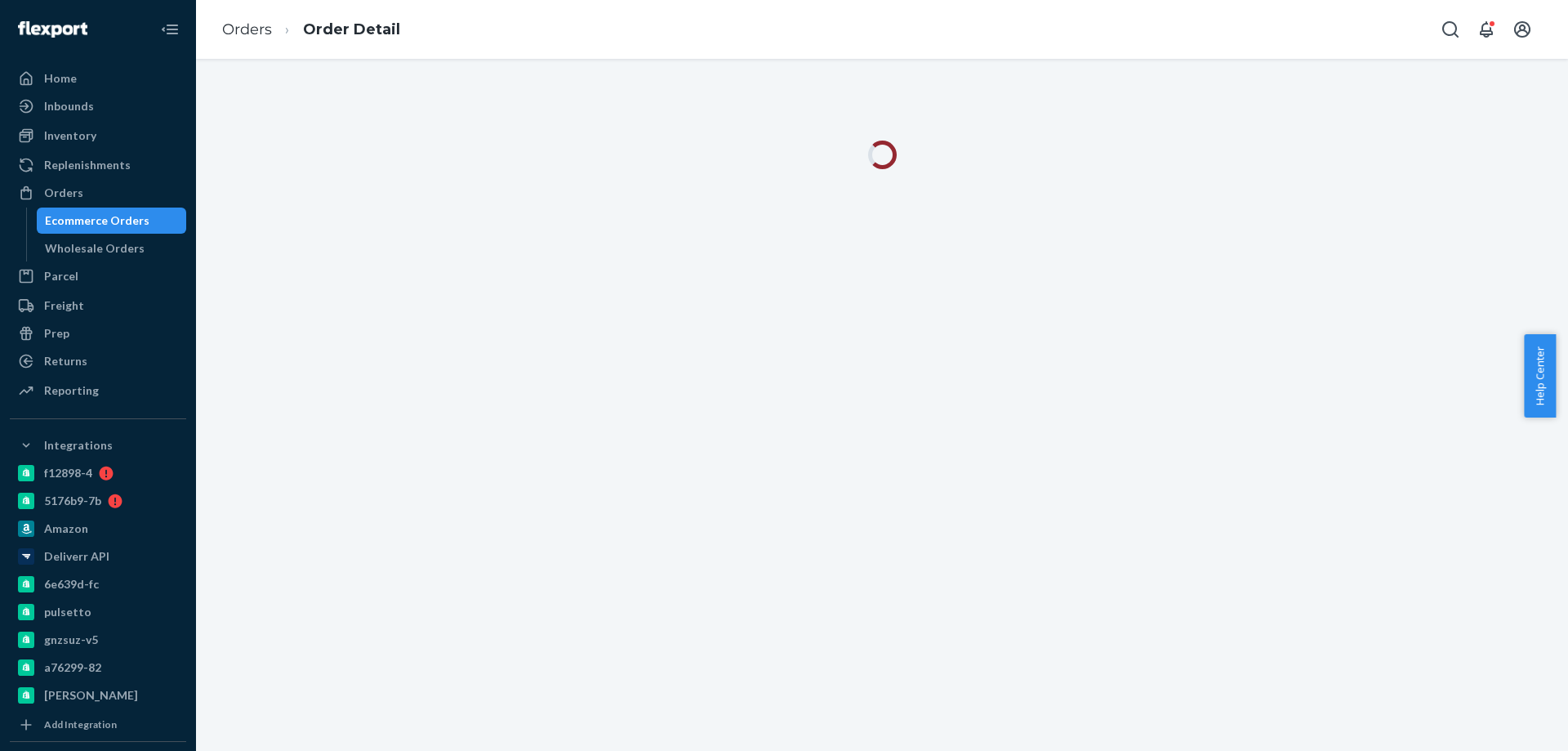
click at [733, 41] on div "Orders Order Detail" at bounding box center [881, 29] width 1372 height 59
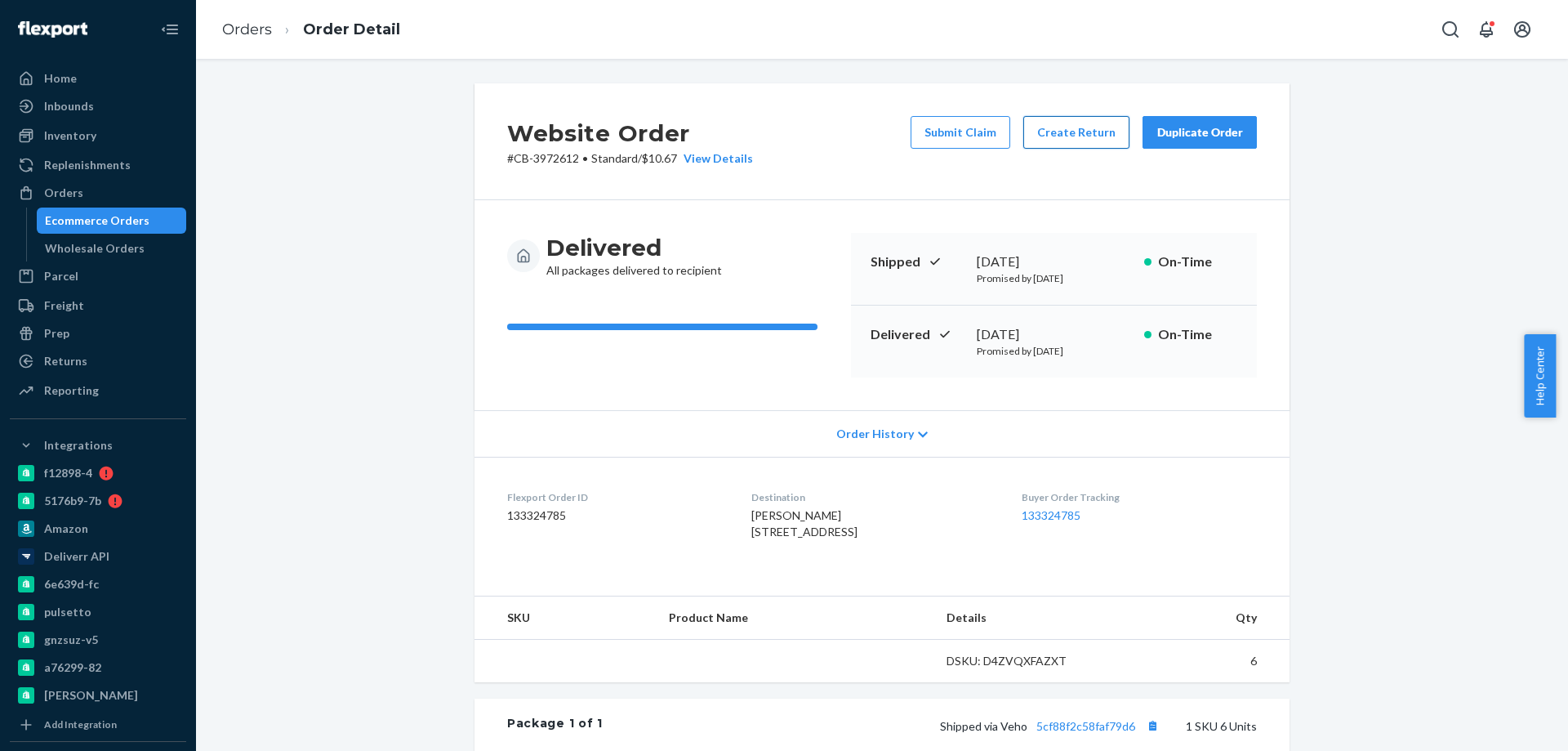
click at [1046, 138] on button "Create Return" at bounding box center [1077, 132] width 106 height 32
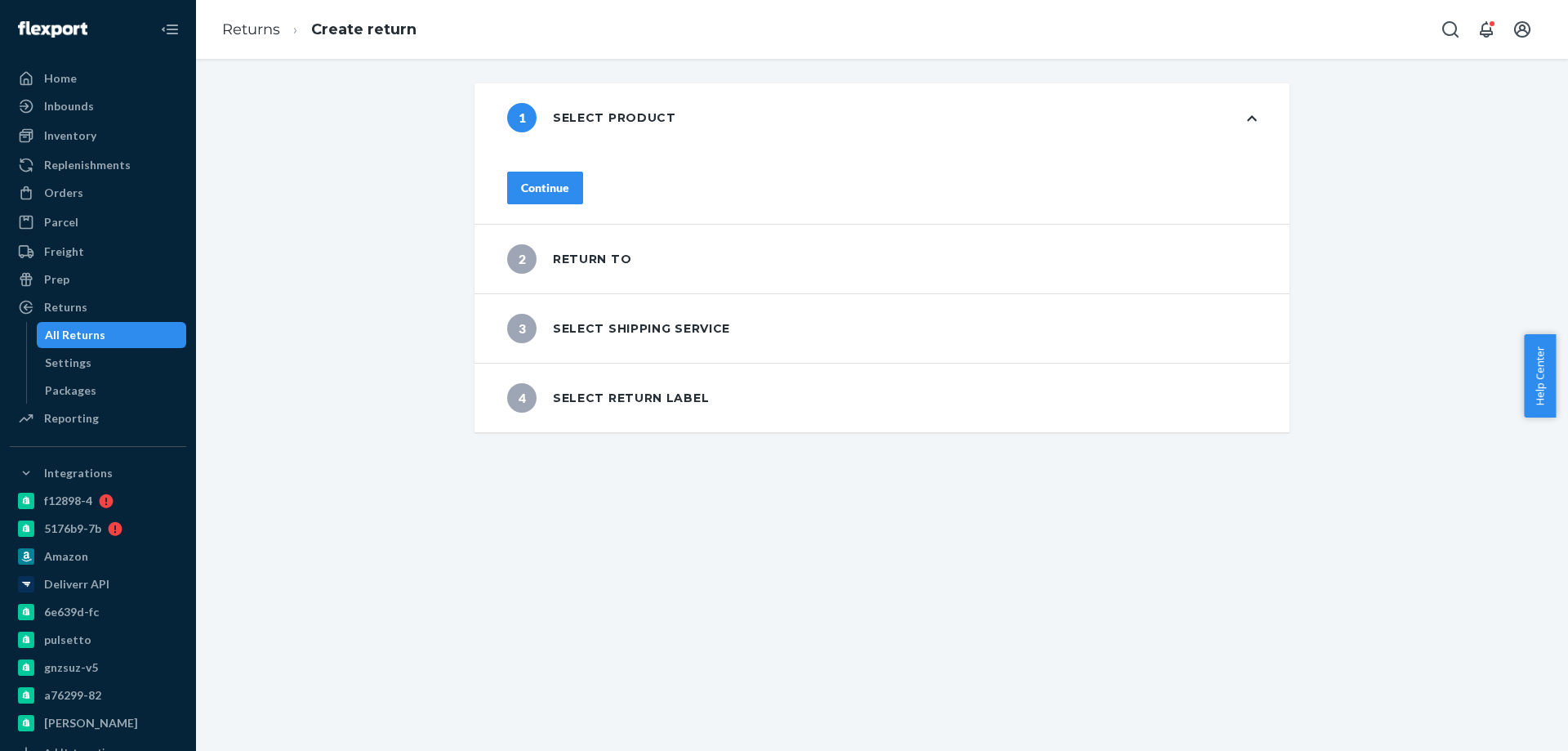
click at [569, 185] on div "Continue" at bounding box center [545, 188] width 48 height 17
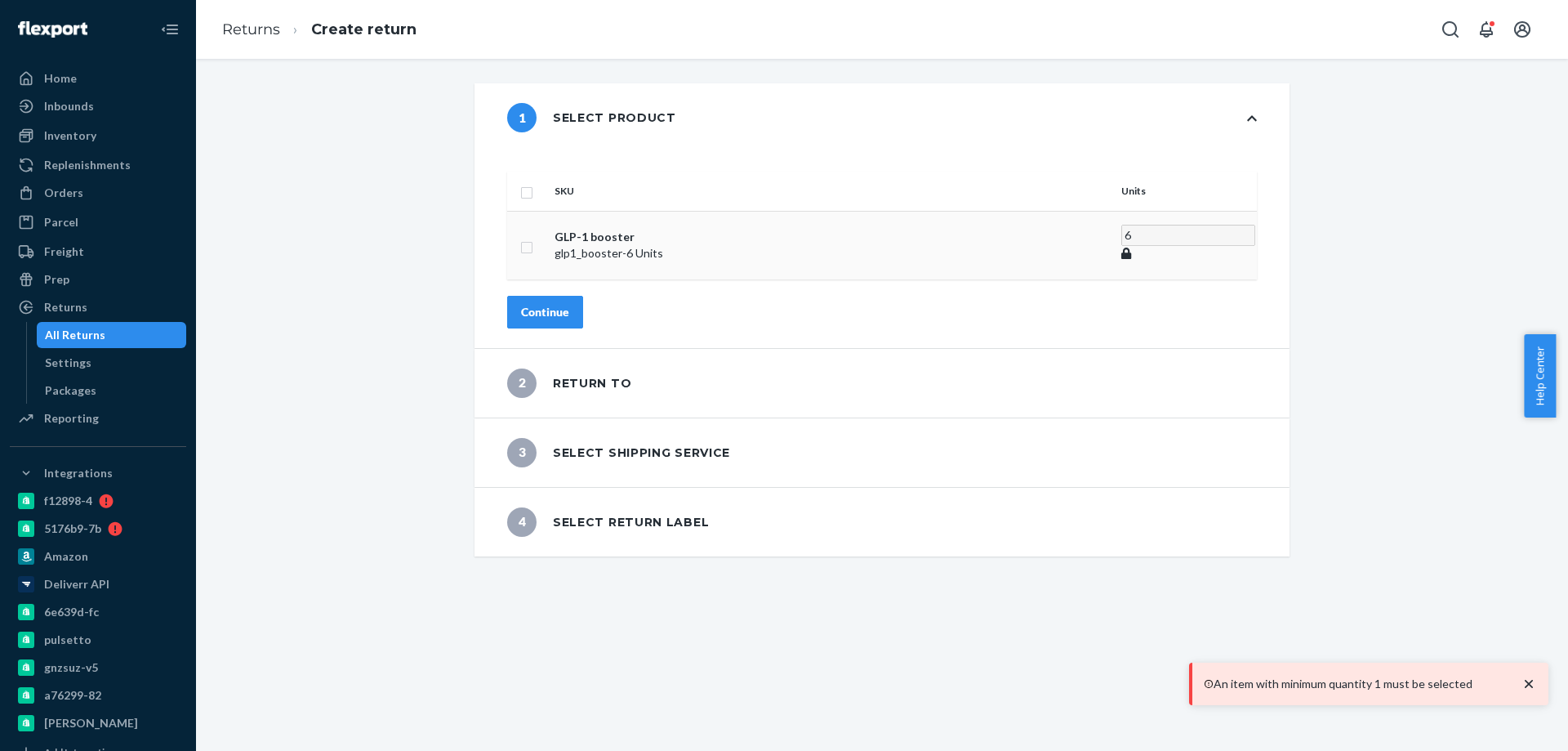
click at [548, 236] on td at bounding box center [527, 245] width 41 height 69
click at [533, 237] on input "checkbox" at bounding box center [527, 245] width 13 height 17
checkbox input "true"
click at [583, 291] on button "Continue" at bounding box center [545, 307] width 76 height 32
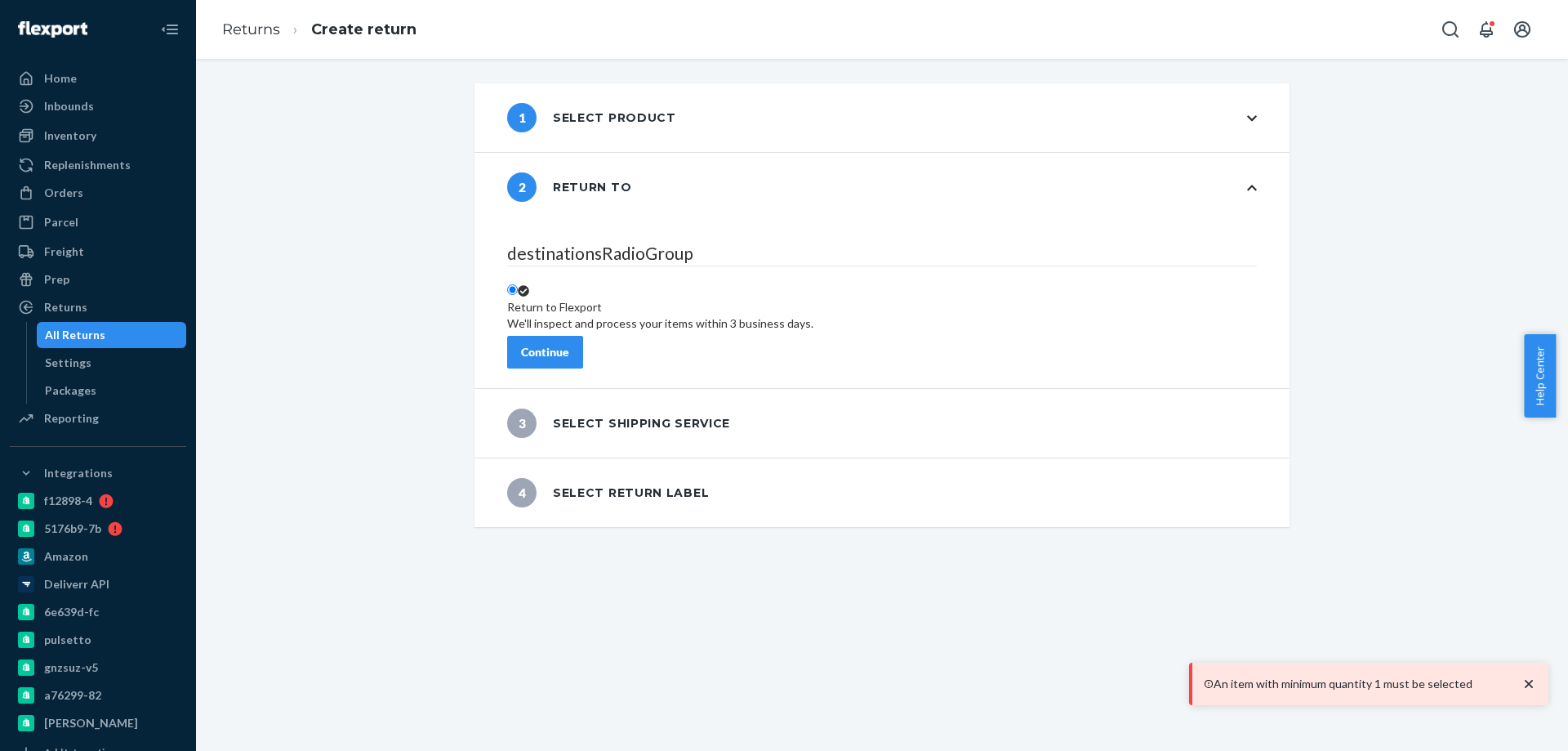
click at [569, 344] on div "Continue" at bounding box center [545, 352] width 48 height 17
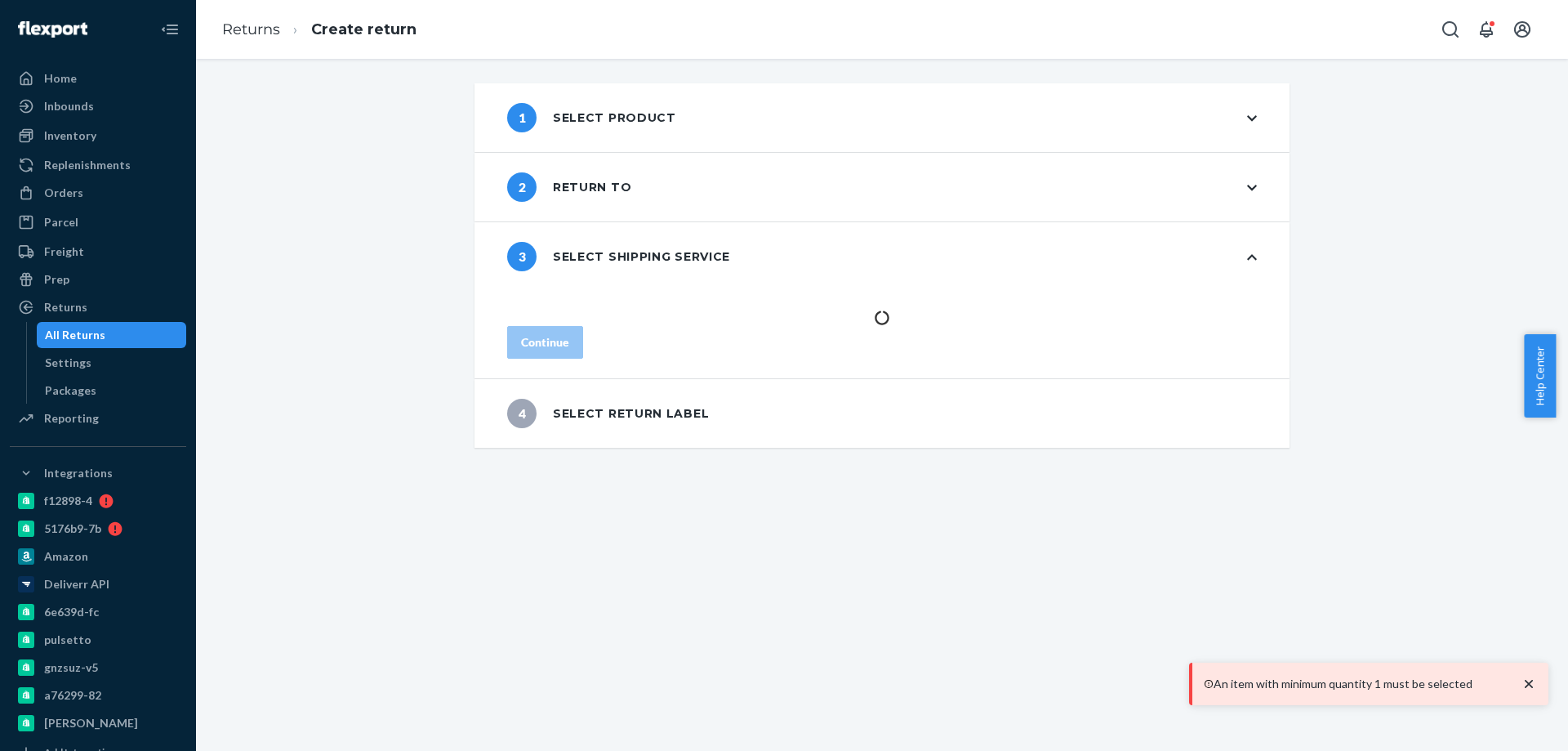
click at [704, 584] on div "1 Select product 2 Return to 3 Select shipping service Continue 4 Select return…" at bounding box center [881, 405] width 1372 height 692
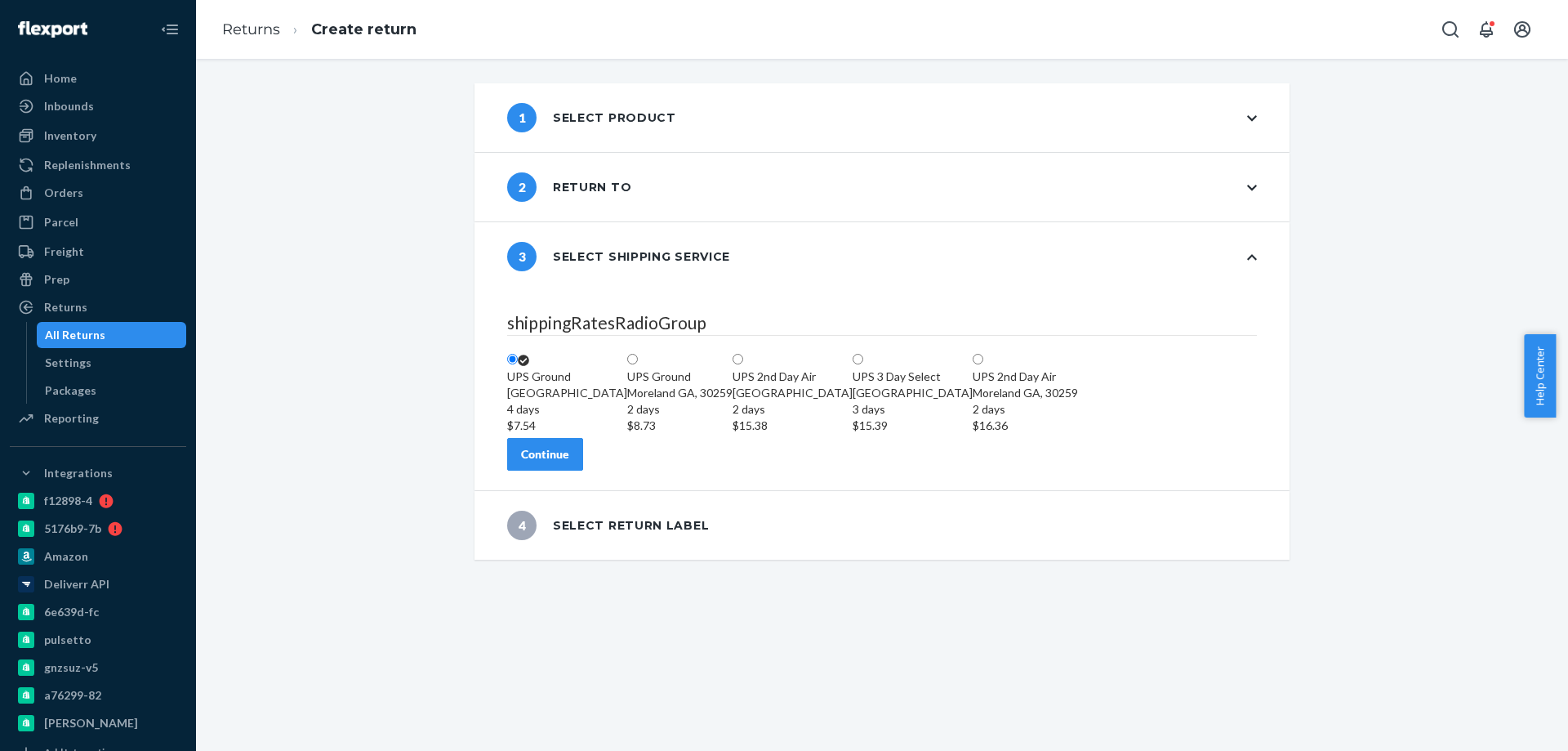
click at [583, 471] on button "Continue" at bounding box center [545, 453] width 76 height 32
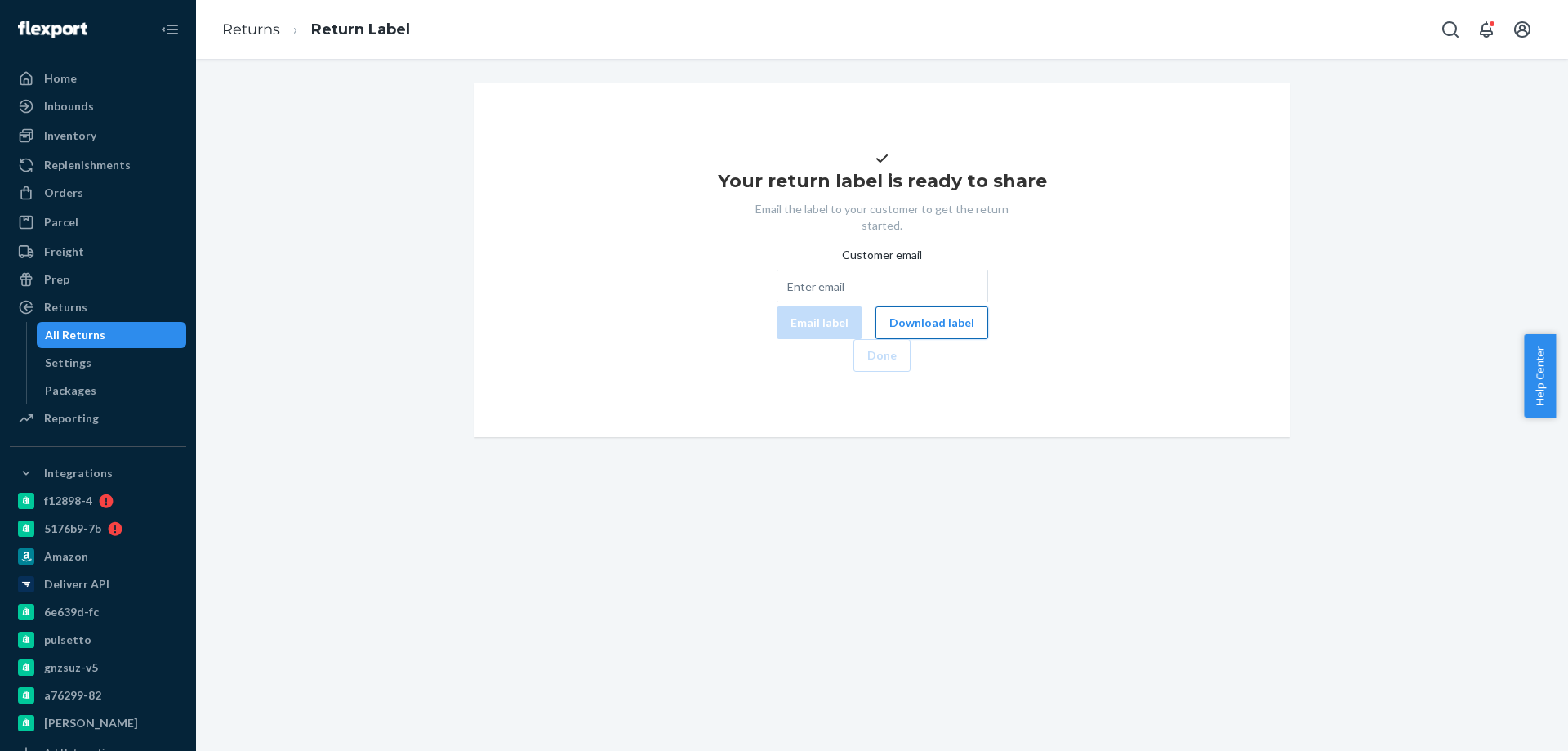
click at [875, 339] on button "Download label" at bounding box center [932, 322] width 113 height 32
